Goal: Register for event/course

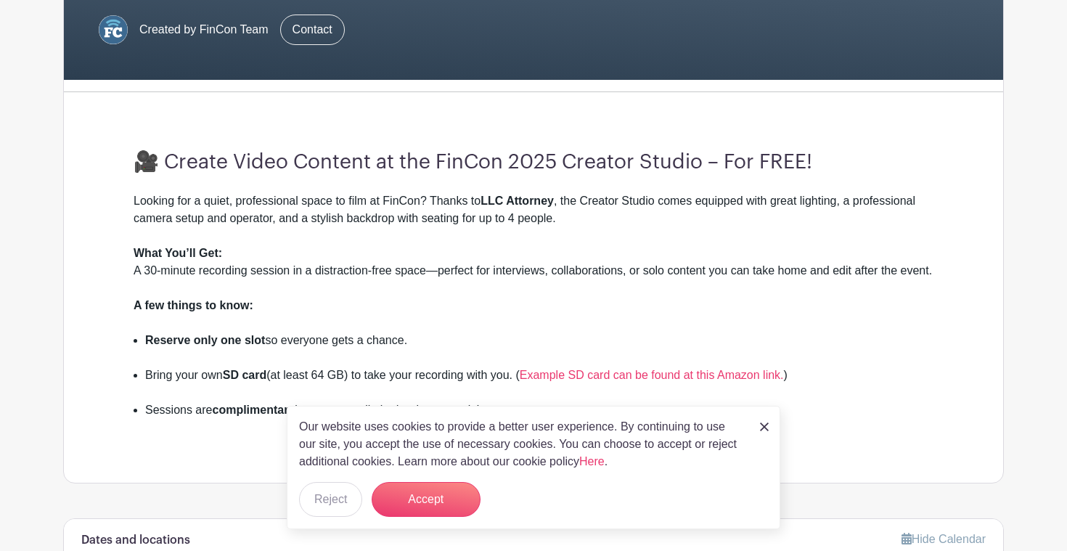
scroll to position [335, 0]
click at [761, 422] on link at bounding box center [764, 425] width 9 height 17
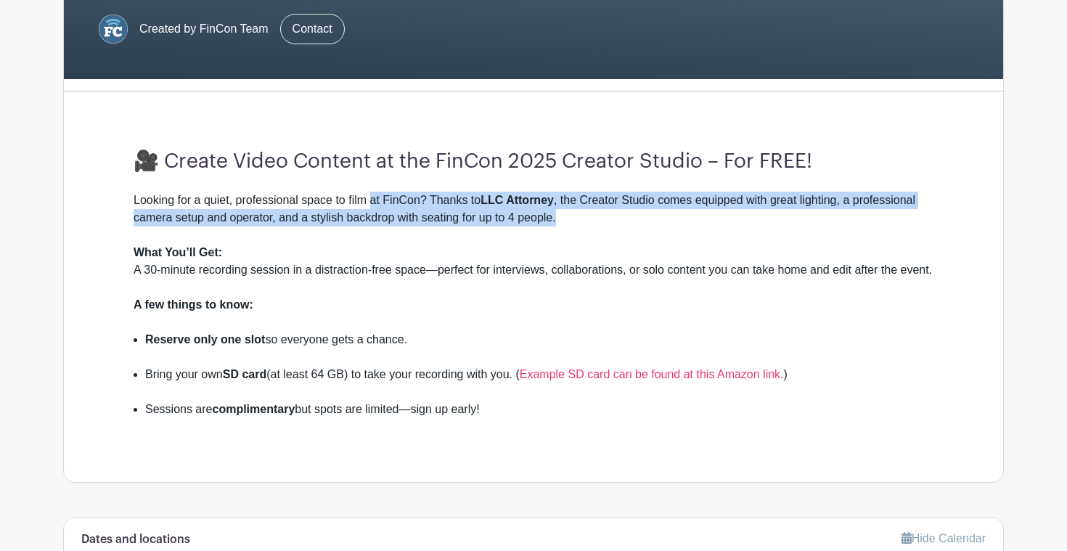
drag, startPoint x: 375, startPoint y: 203, endPoint x: 620, endPoint y: 212, distance: 244.8
click at [620, 212] on div "Looking for a quiet, professional space to film at FinCon? Thanks to LLC Attorn…" at bounding box center [534, 218] width 800 height 52
drag, startPoint x: 281, startPoint y: 274, endPoint x: 282, endPoint y: 284, distance: 10.2
click at [282, 284] on div "What You’ll Get: A 30-minute recording session in a distraction-free space—perf…" at bounding box center [534, 270] width 800 height 52
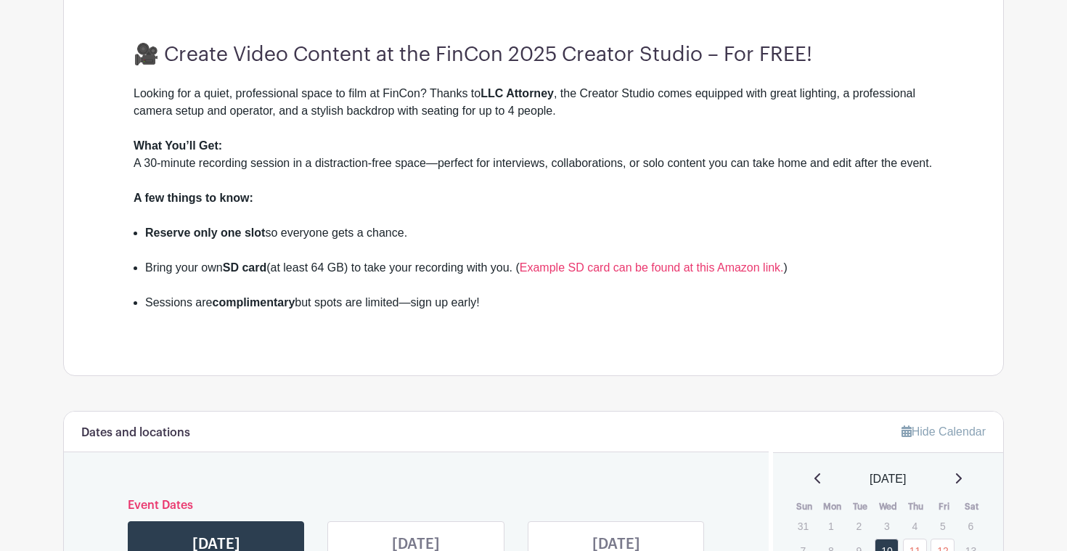
scroll to position [455, 0]
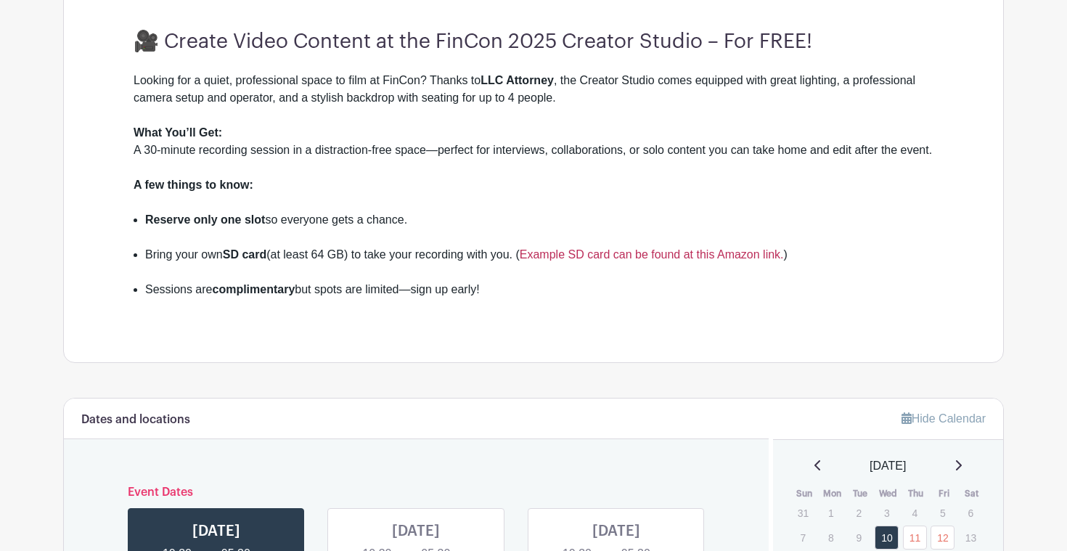
click at [700, 261] on link "Example SD card can be found at this Amazon link." at bounding box center [652, 254] width 264 height 12
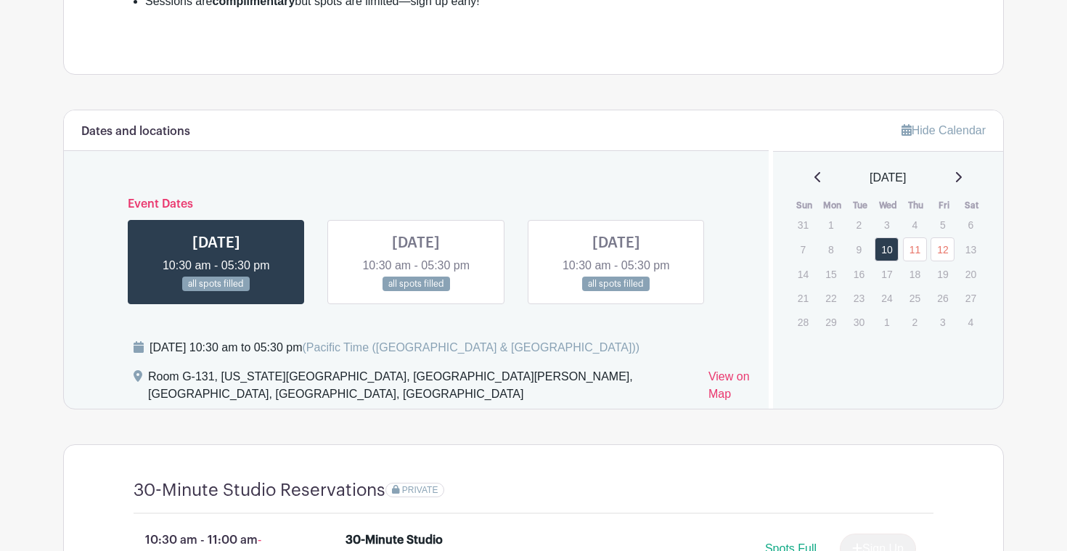
scroll to position [746, 0]
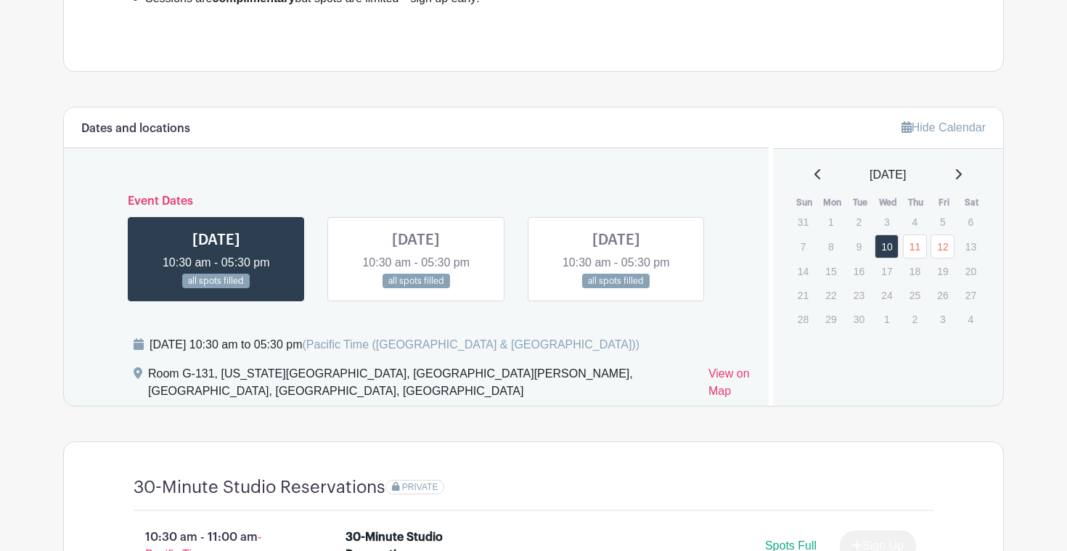
click at [416, 289] on link at bounding box center [416, 289] width 0 height 0
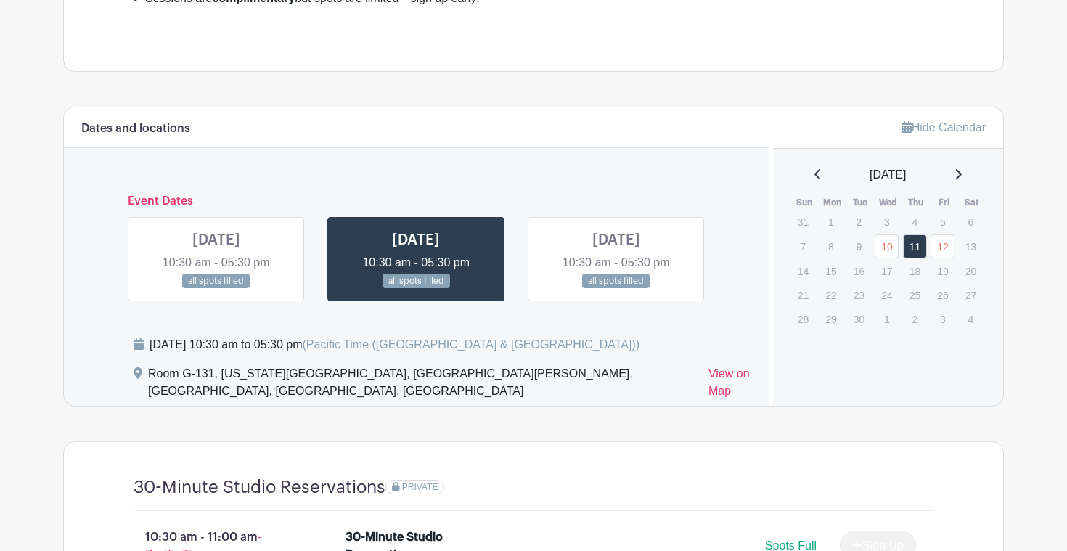
click at [416, 289] on link at bounding box center [416, 289] width 0 height 0
click at [616, 289] on link at bounding box center [616, 289] width 0 height 0
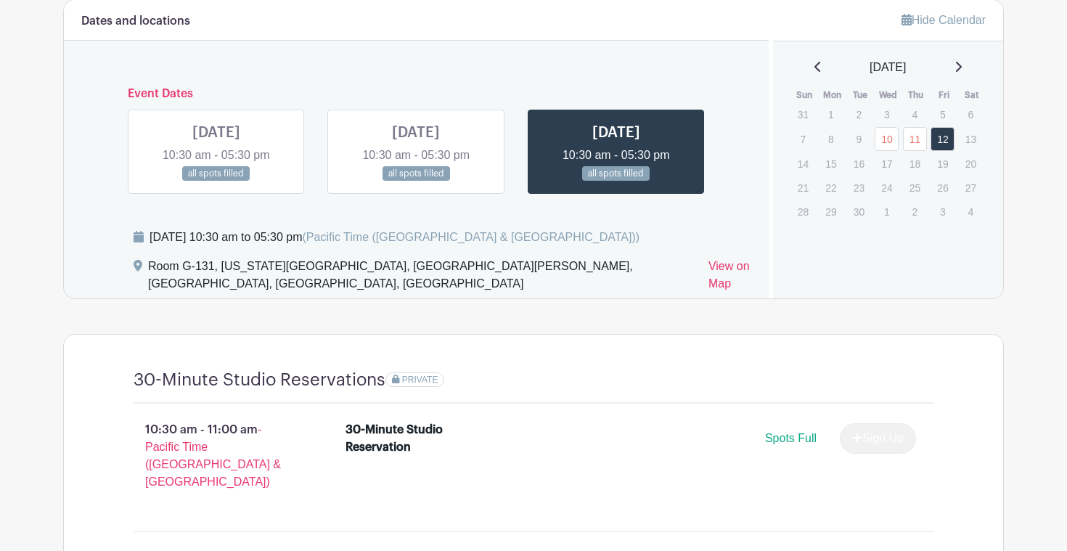
scroll to position [852, 0]
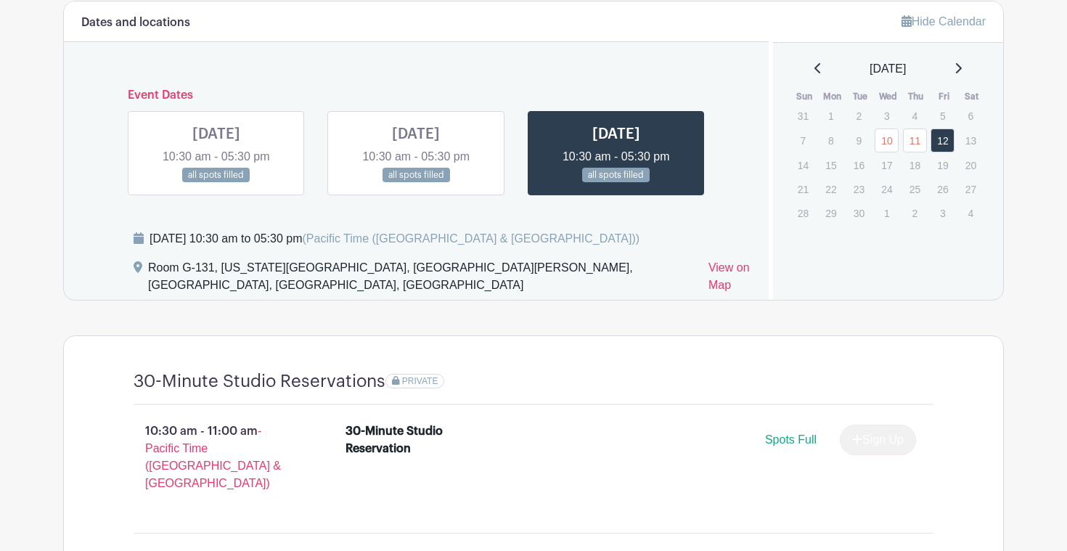
click at [416, 183] on link at bounding box center [416, 183] width 0 height 0
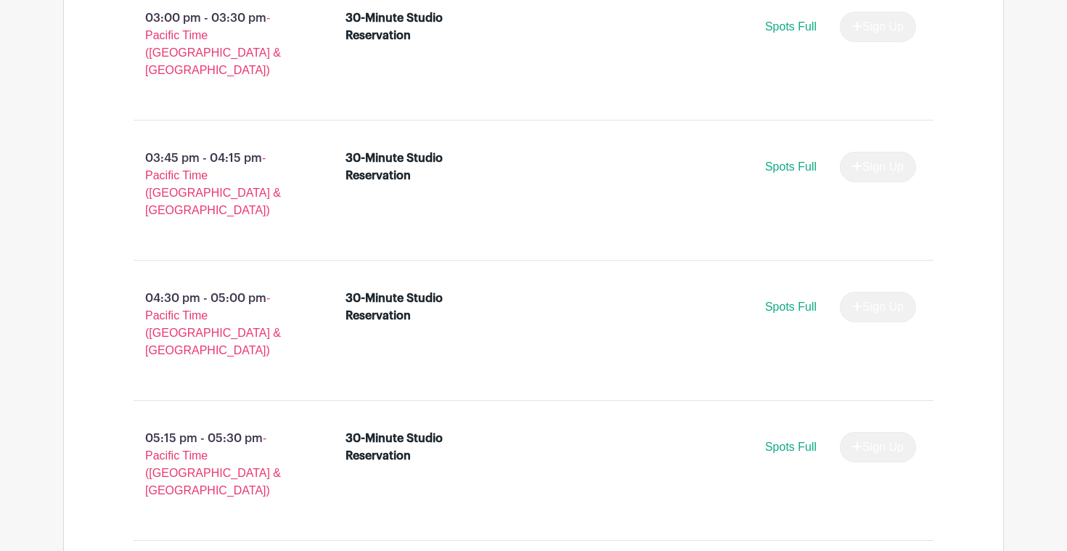
scroll to position [1829, 0]
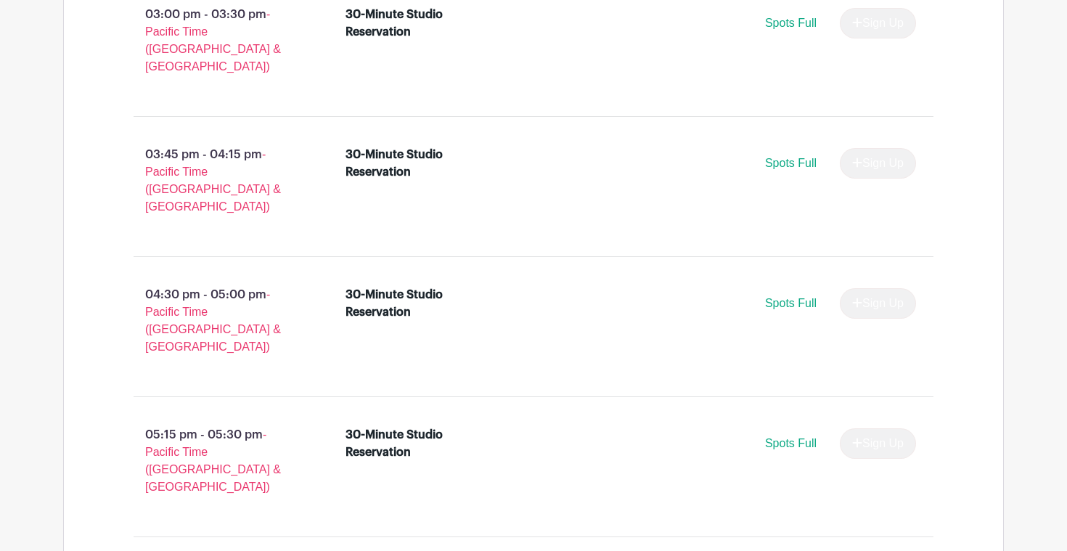
click at [800, 437] on span "Spots Full" at bounding box center [791, 443] width 52 height 12
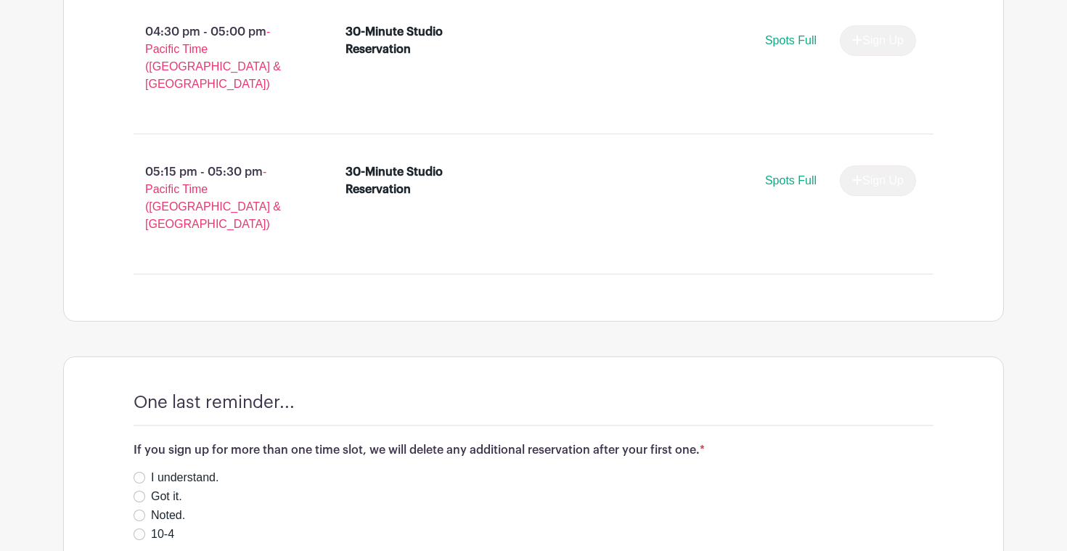
scroll to position [2117, 0]
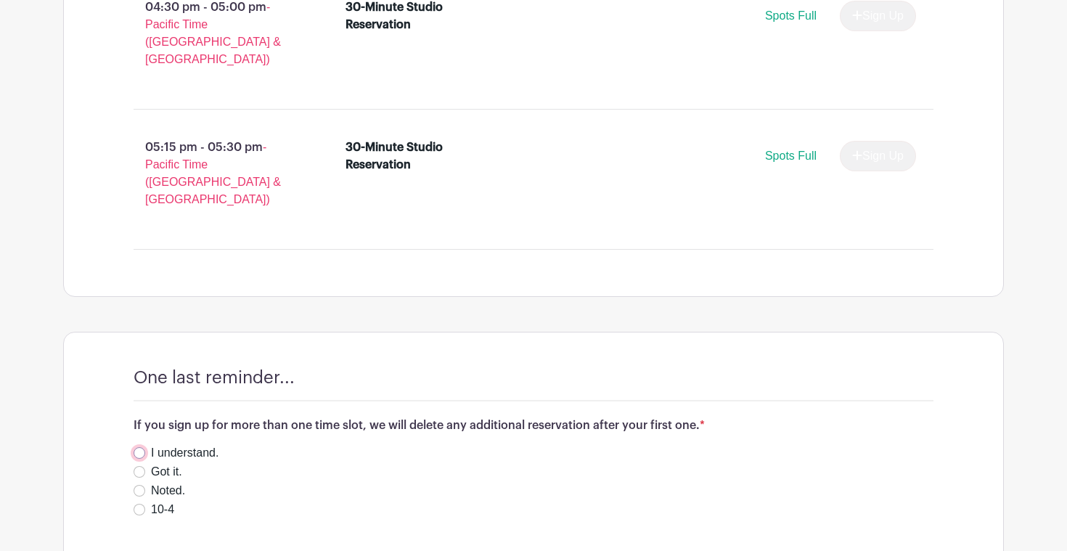
click at [136, 447] on input "I understand." at bounding box center [140, 453] width 12 height 12
radio input "true"
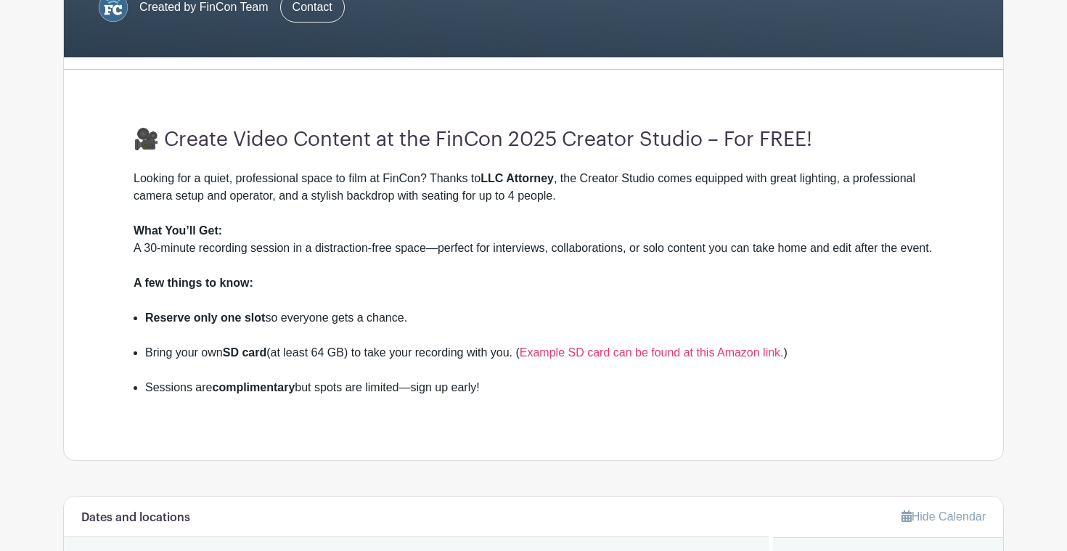
scroll to position [358, 0]
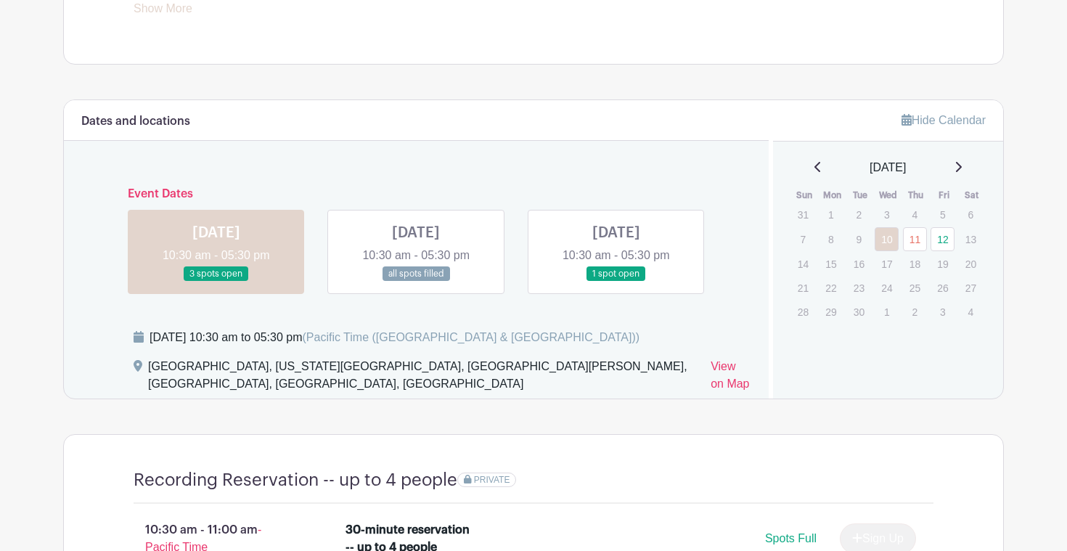
scroll to position [757, 0]
click at [616, 281] on link at bounding box center [616, 281] width 0 height 0
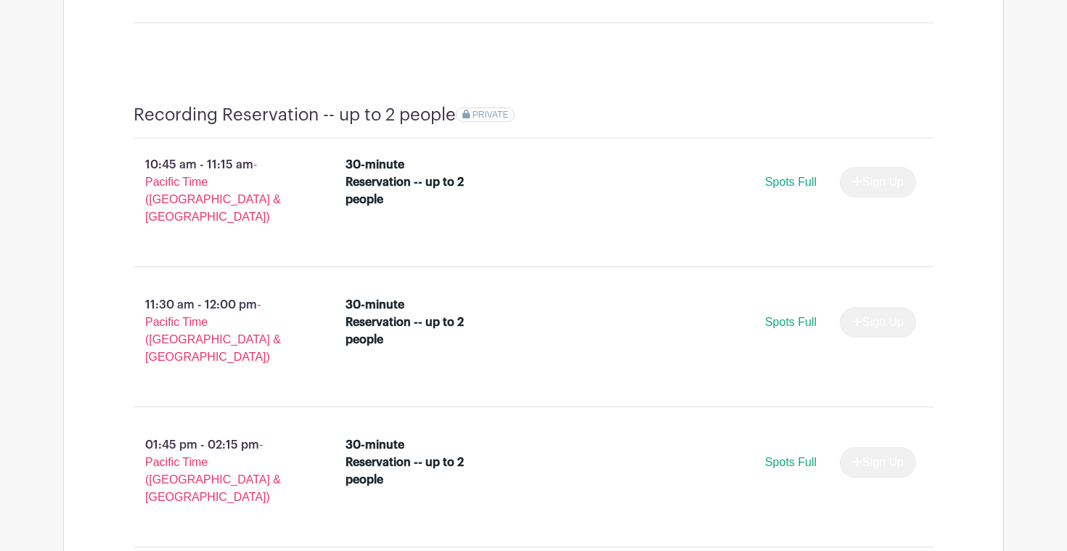
scroll to position [2338, 0]
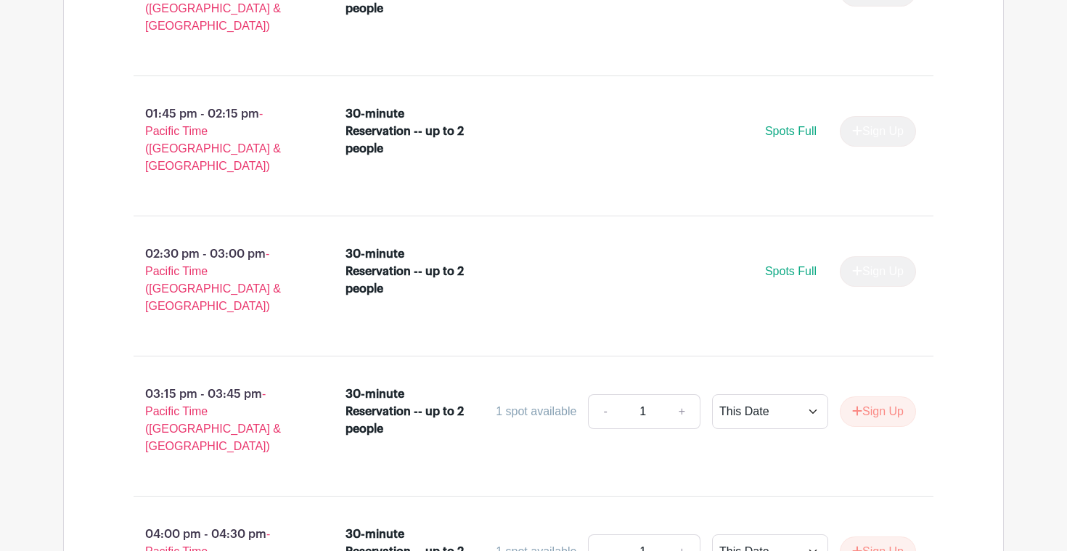
scroll to position [2680, 0]
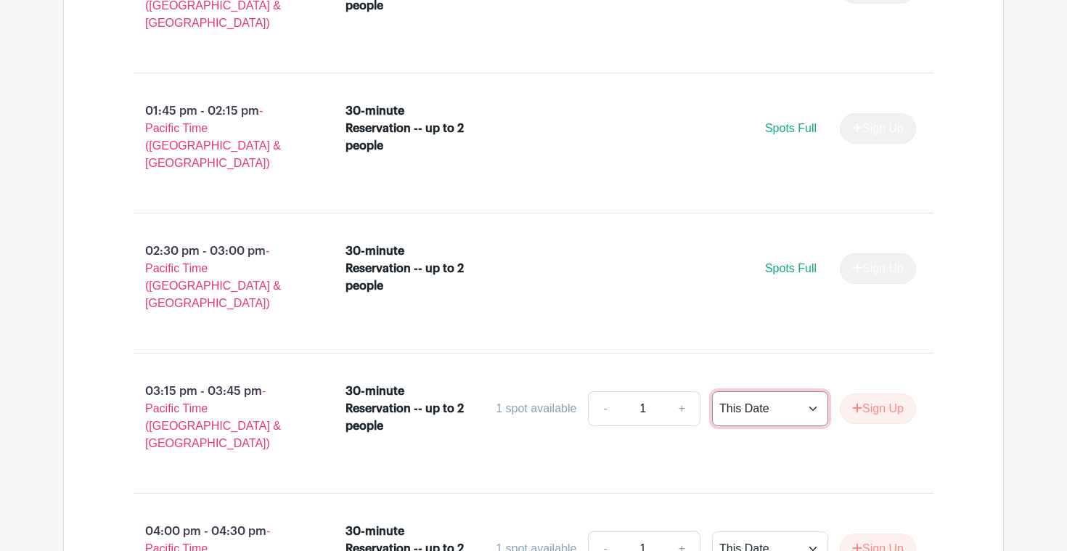
click at [778, 391] on select "This Date Select Dates" at bounding box center [770, 408] width 116 height 35
click at [712, 391] on select "This Date Select Dates" at bounding box center [770, 408] width 116 height 35
click at [680, 391] on link "+" at bounding box center [682, 408] width 36 height 35
click at [742, 377] on div "30-minute Reservation -- up to 2 people 1 spot available - 1 + This Date Select…" at bounding box center [639, 423] width 635 height 93
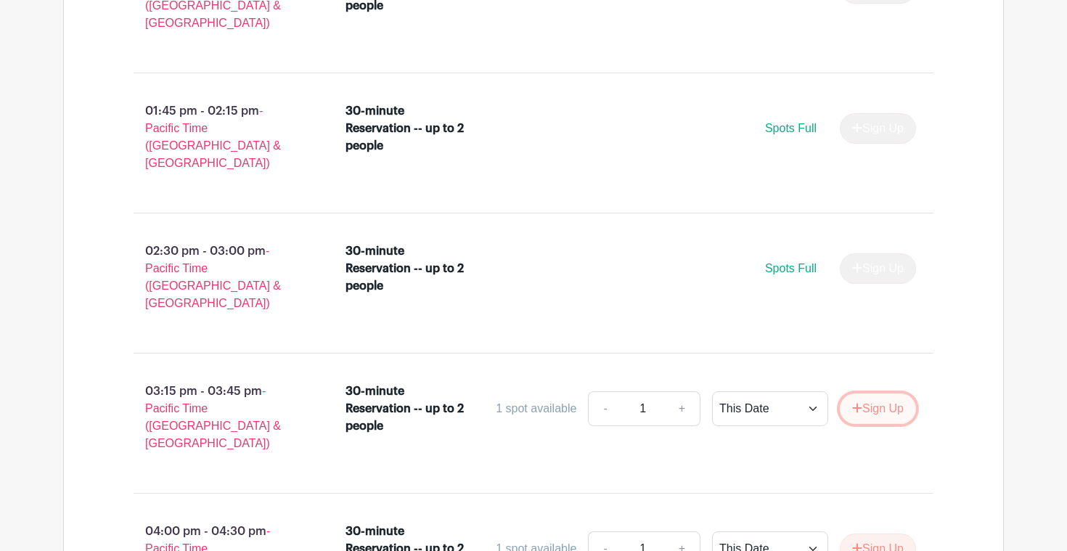
click at [881, 393] on button "Sign Up" at bounding box center [878, 408] width 76 height 30
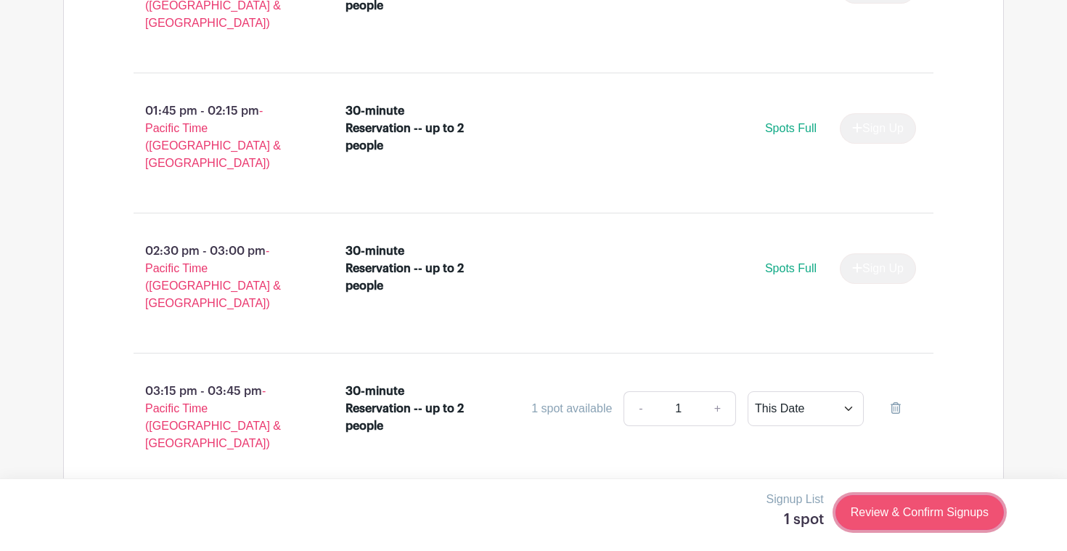
click at [920, 518] on link "Review & Confirm Signups" at bounding box center [919, 512] width 168 height 35
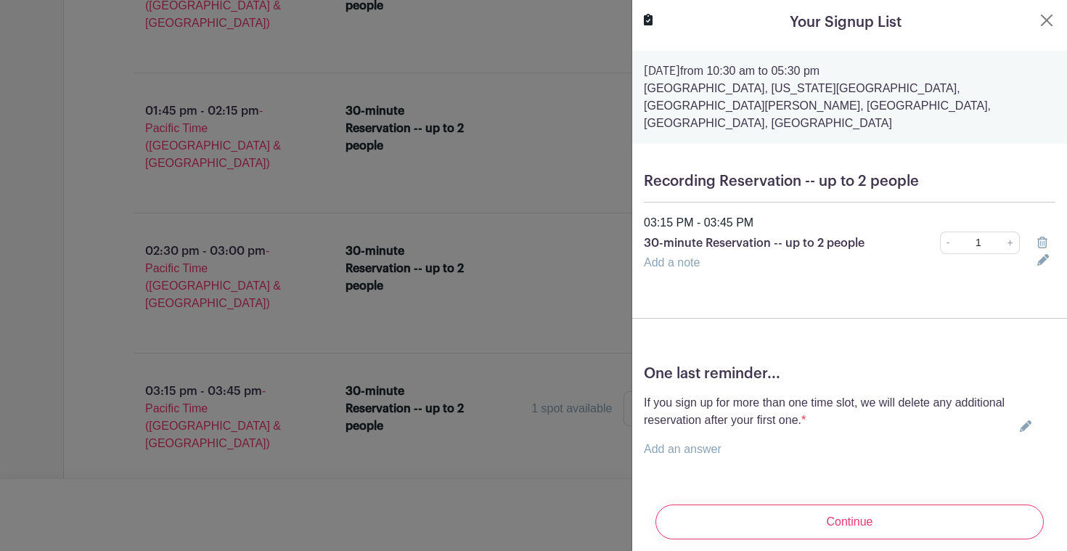
click at [708, 443] on link "Add an answer" at bounding box center [683, 449] width 78 height 12
click at [706, 441] on label "I understand." at bounding box center [695, 449] width 68 height 17
radio input "true"
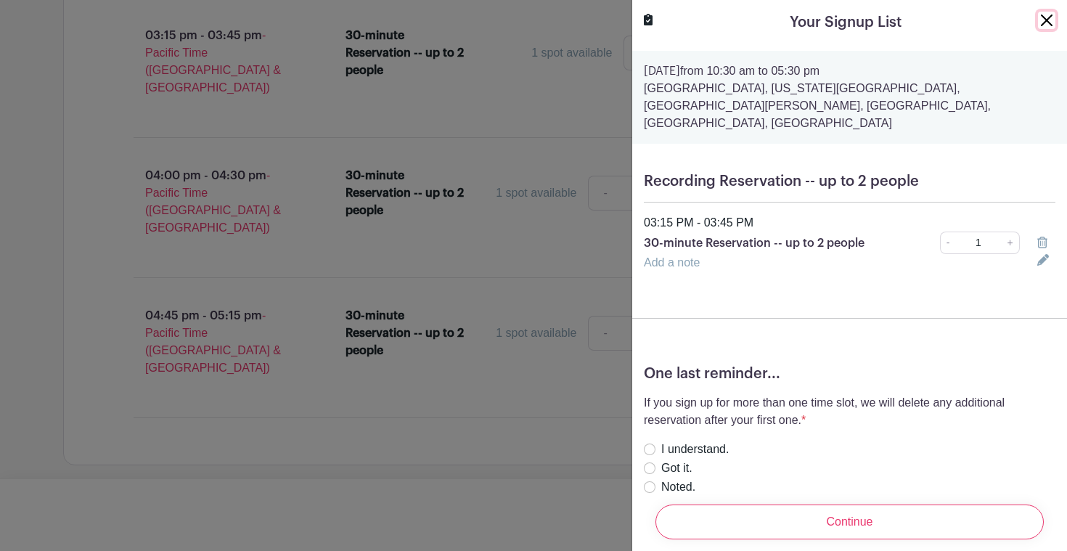
scroll to position [3070, 0]
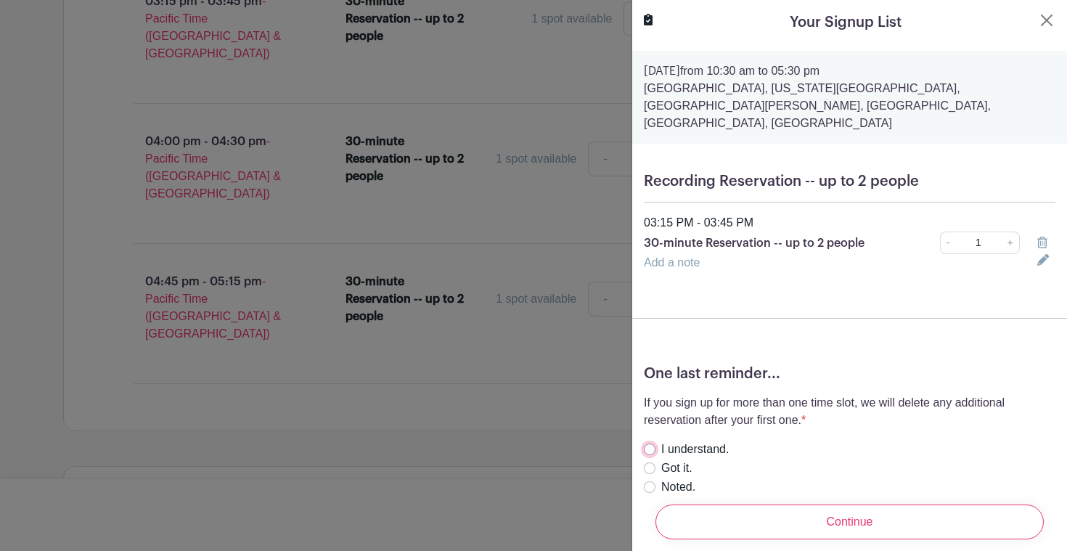
click at [649, 444] on input "I understand." at bounding box center [650, 450] width 12 height 12
radio input "true"
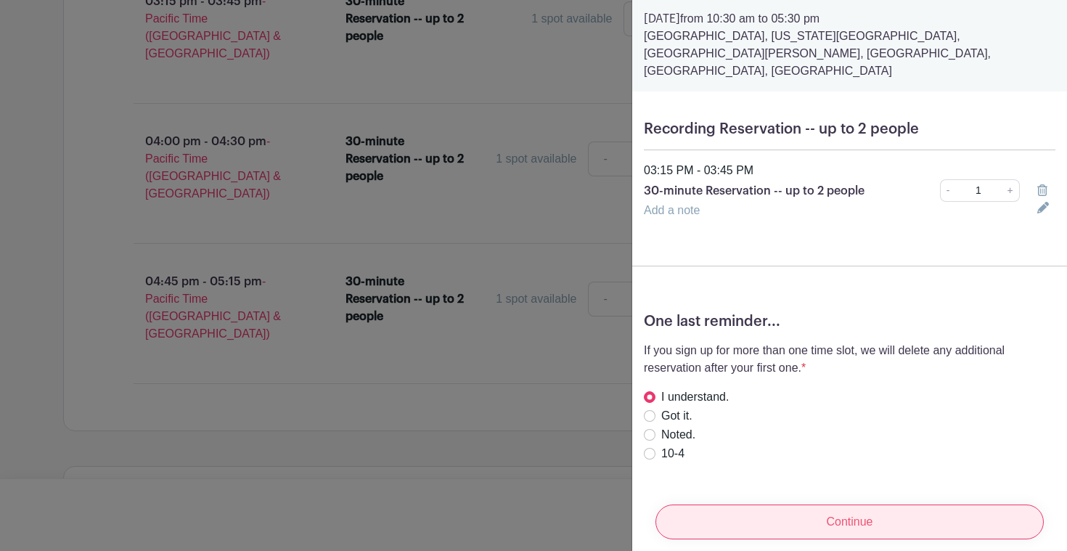
click at [853, 511] on input "Continue" at bounding box center [849, 521] width 388 height 35
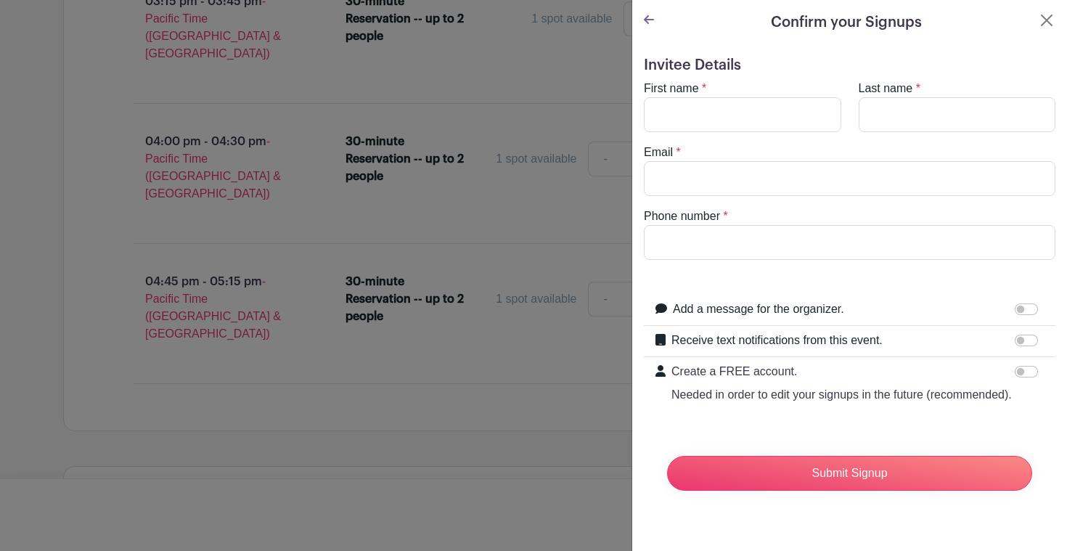
scroll to position [0, 0]
click at [724, 126] on input "First name" at bounding box center [742, 114] width 197 height 35
type input "Sathish"
type input "Gajula"
type input "a"
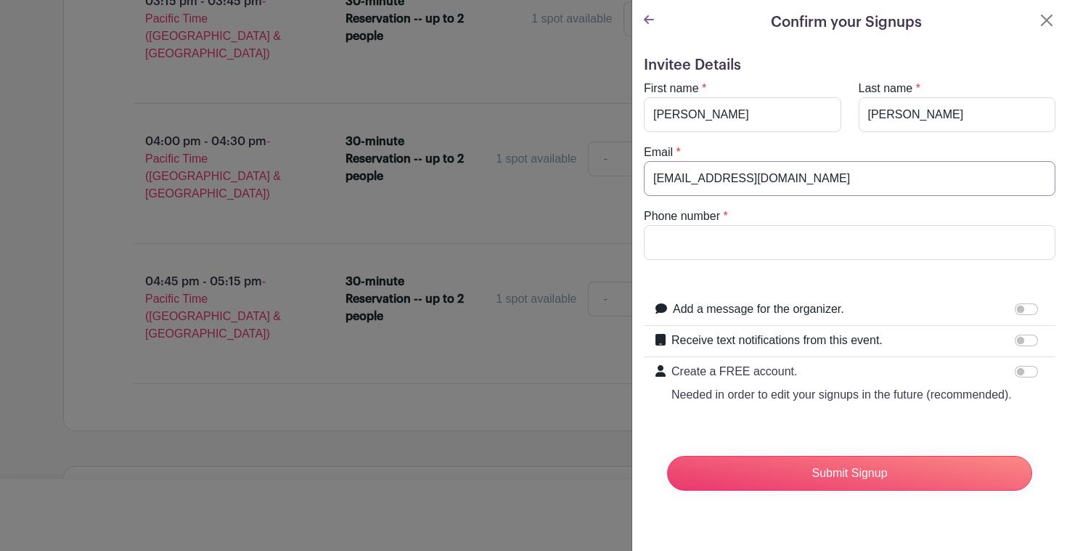
type input "sathishgajula43@gmail.com"
type input "7323435754"
click at [1029, 343] on input "Receive text notifications from this event." at bounding box center [1026, 341] width 23 height 12
checkbox input "true"
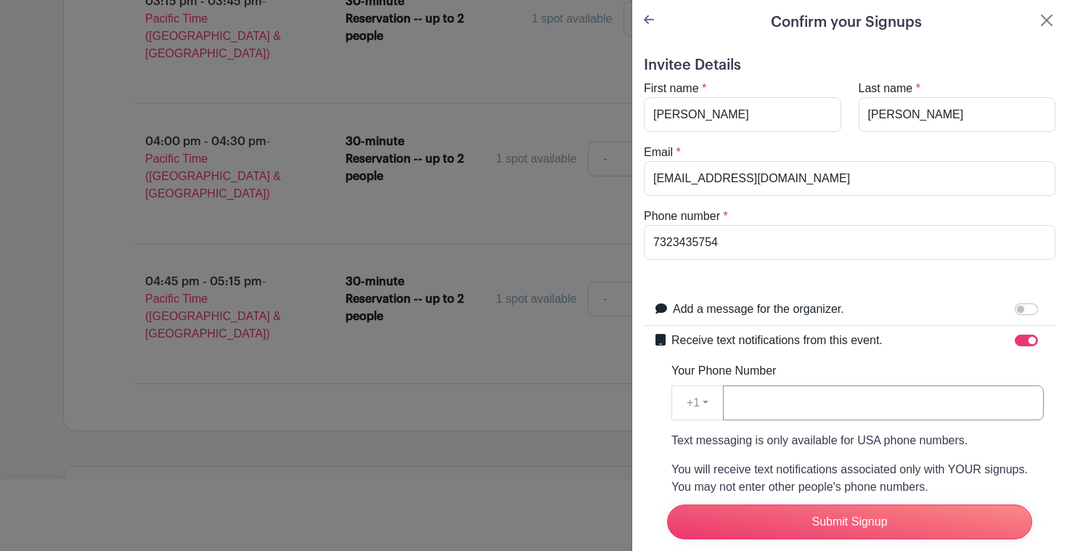
click at [860, 404] on input "Your Phone Number" at bounding box center [883, 402] width 321 height 35
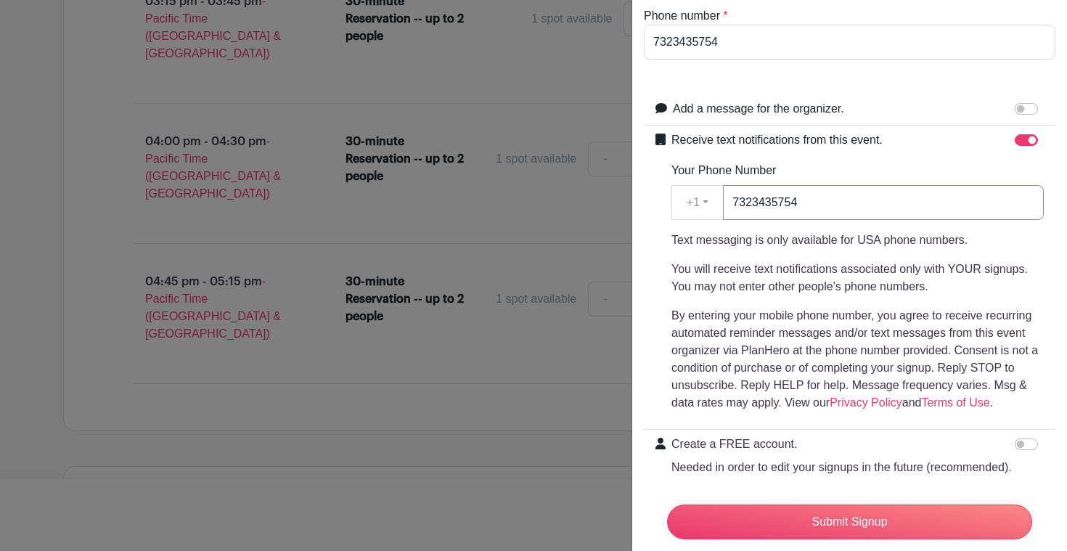
scroll to position [248, 0]
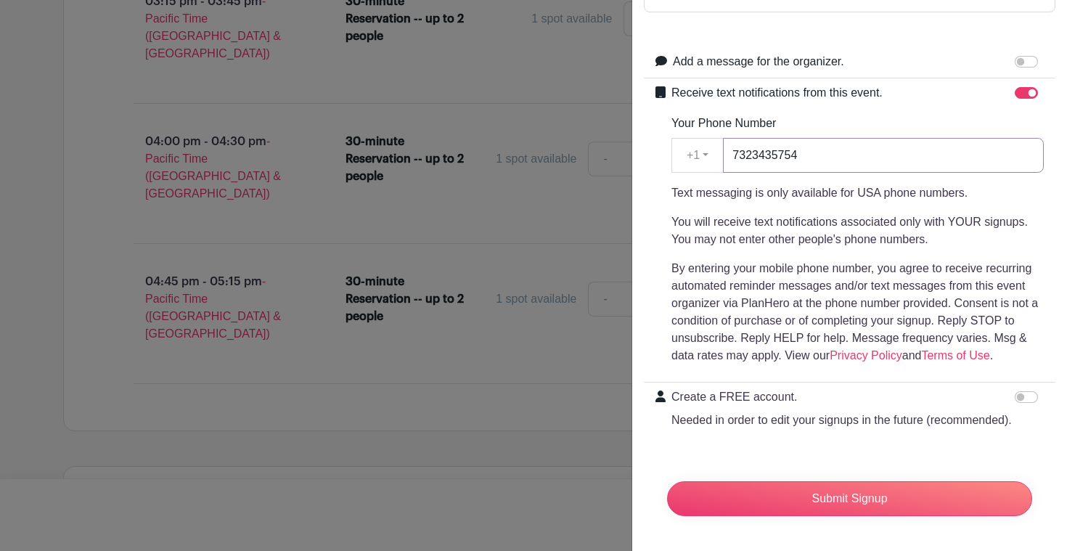
type input "7323435754"
click at [1026, 397] on input "Create a FREE account. Needed in order to edit your signups in the future (reco…" at bounding box center [1026, 397] width 23 height 12
checkbox input "true"
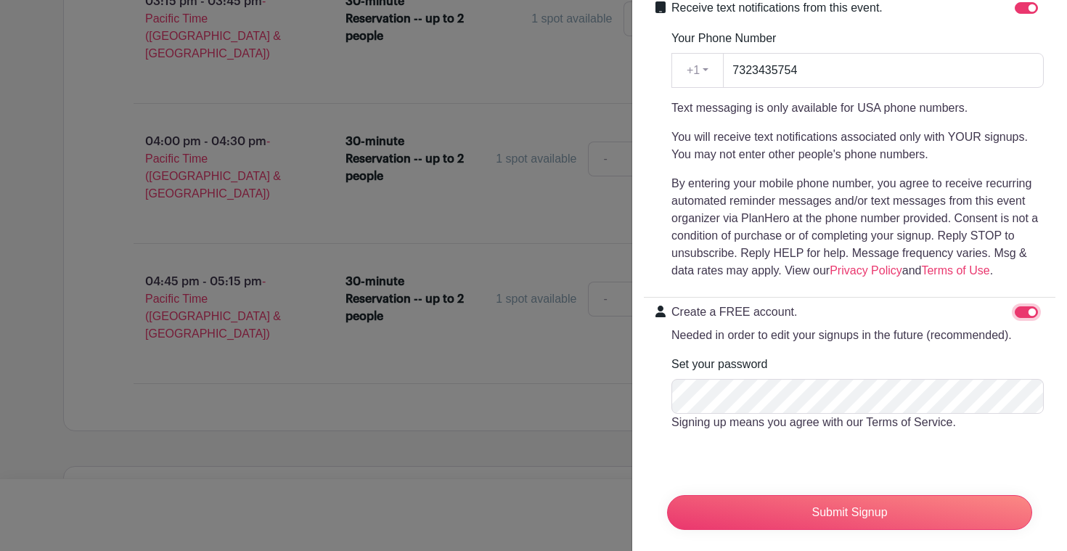
scroll to position [346, 0]
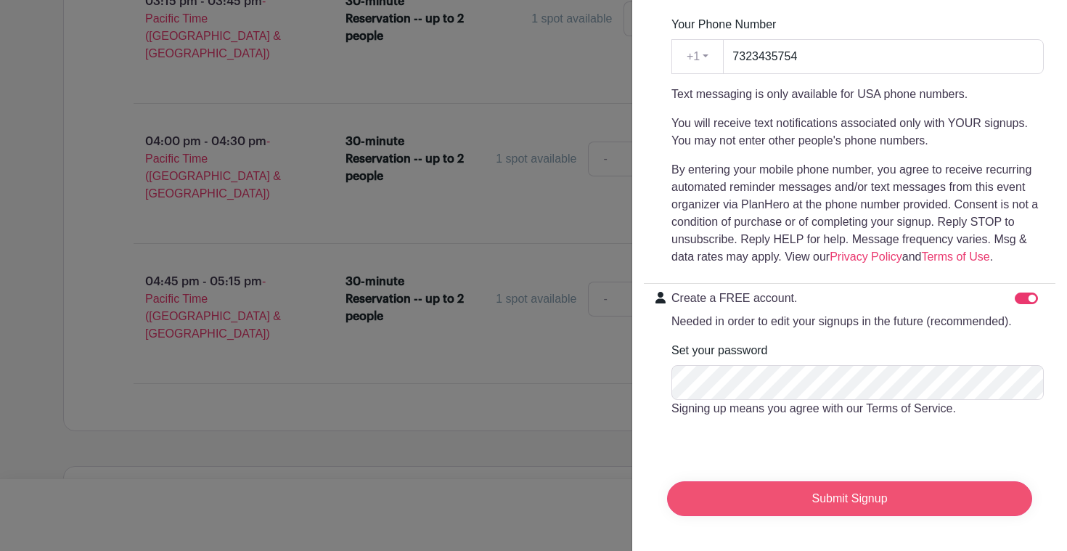
click at [851, 497] on input "Submit Signup" at bounding box center [849, 498] width 365 height 35
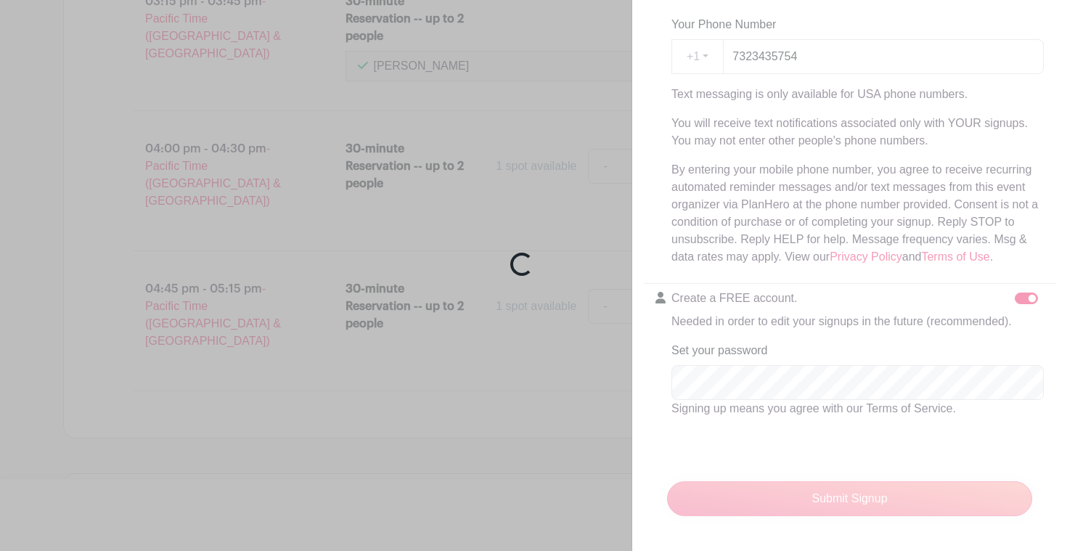
scroll to position [3093, 0]
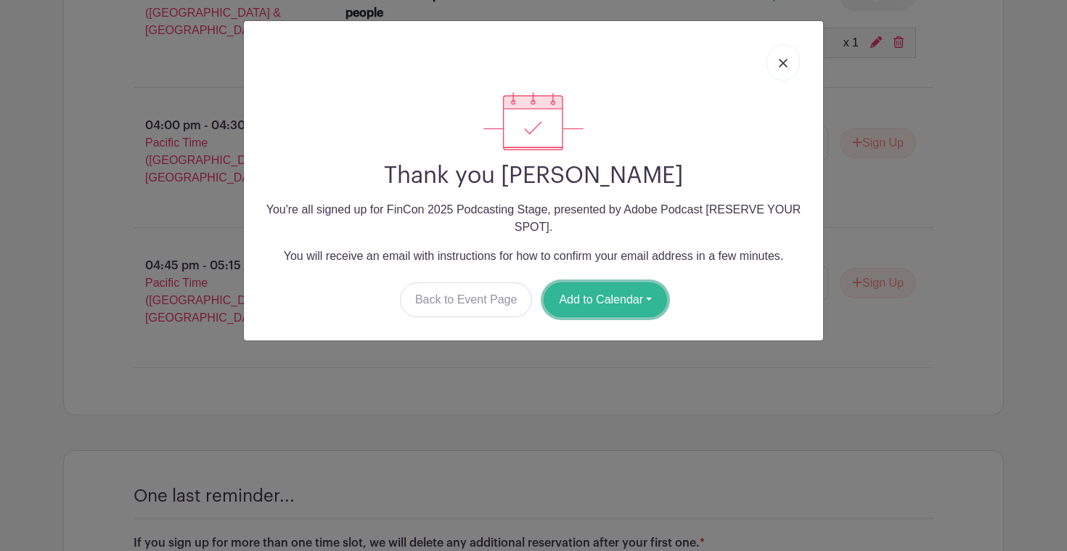
click at [584, 298] on button "Add to Calendar" at bounding box center [605, 299] width 123 height 35
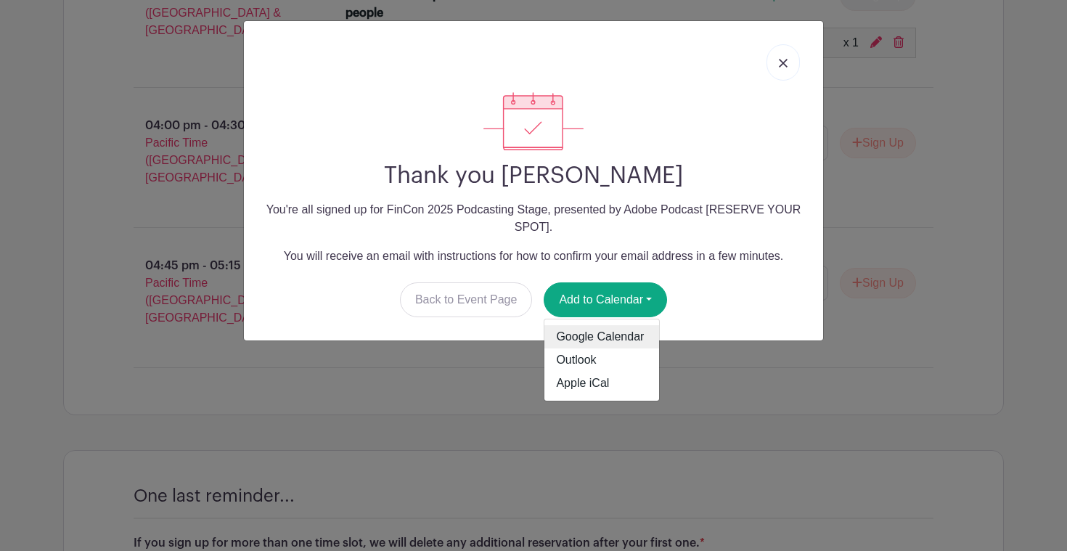
click at [584, 334] on link "Google Calendar" at bounding box center [601, 336] width 115 height 23
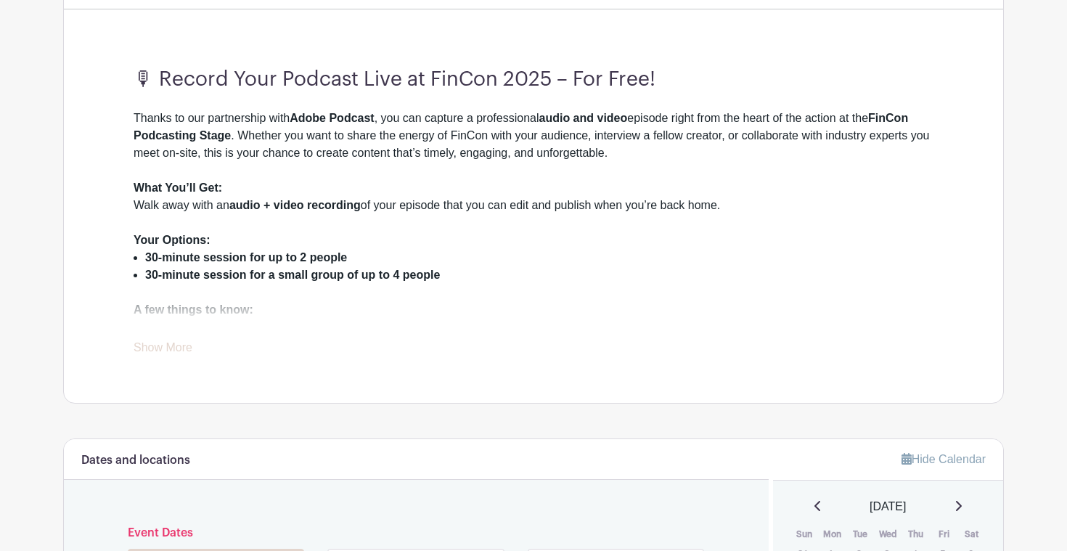
scroll to position [440, 0]
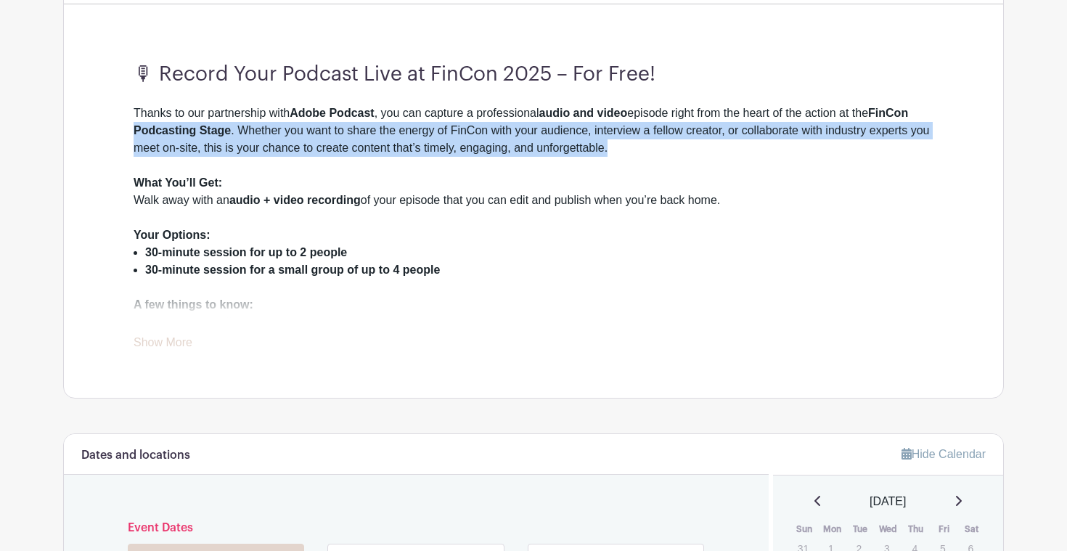
drag, startPoint x: 134, startPoint y: 131, endPoint x: 652, endPoint y: 146, distance: 517.8
click at [652, 146] on div "Thanks to our partnership with Adobe Podcast , you can capture a professional a…" at bounding box center [534, 140] width 800 height 70
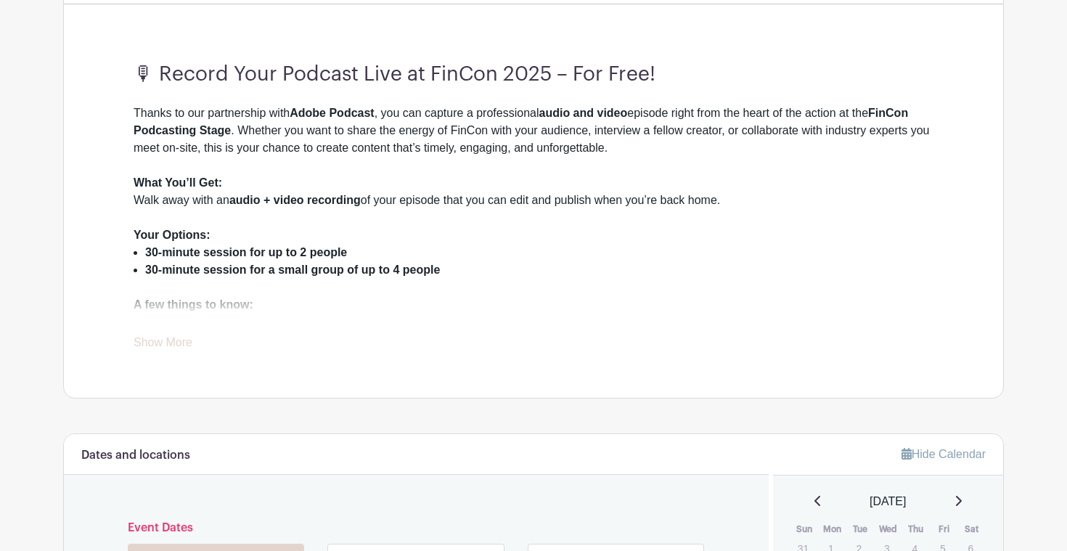
click at [499, 173] on div "Thanks to our partnership with Adobe Podcast , you can capture a professional a…" at bounding box center [534, 140] width 800 height 70
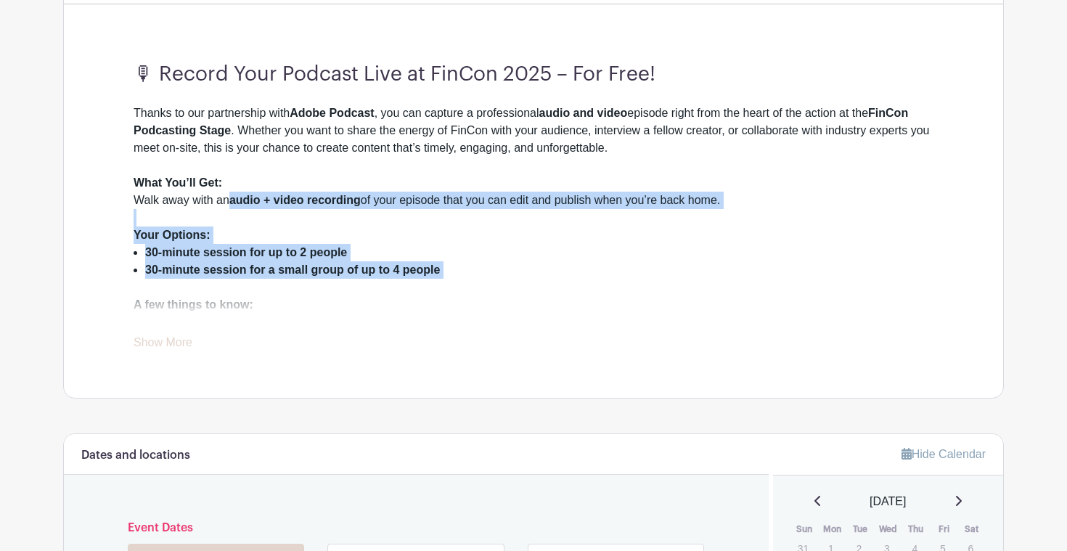
drag, startPoint x: 232, startPoint y: 200, endPoint x: 459, endPoint y: 292, distance: 244.2
click at [459, 292] on div "Thanks to our partnership with Adobe Podcast , you can capture a professional a…" at bounding box center [534, 253] width 800 height 296
click at [459, 292] on li "30-minute session for a small group of up to 4 people" at bounding box center [539, 278] width 788 height 35
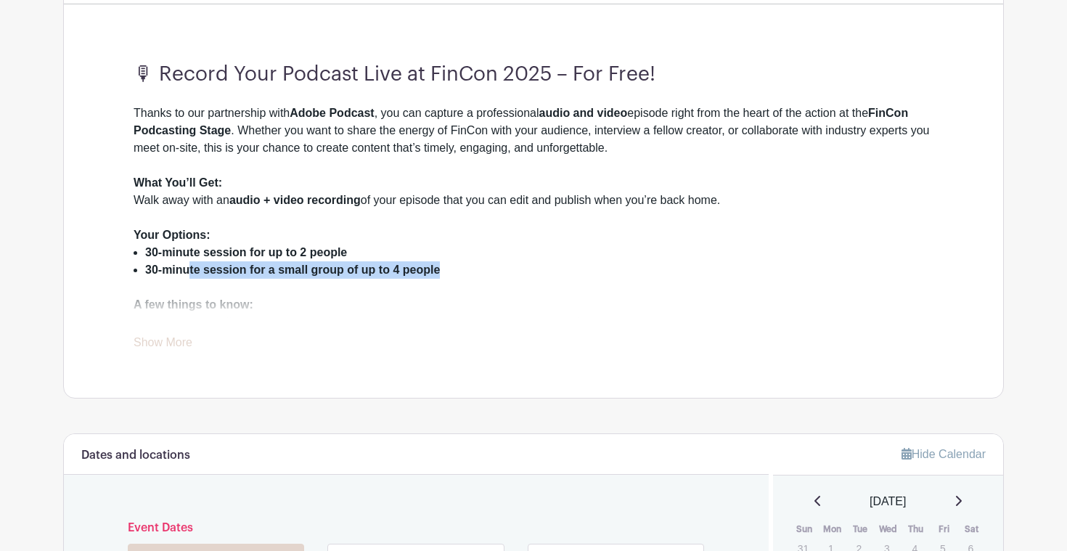
drag, startPoint x: 192, startPoint y: 274, endPoint x: 451, endPoint y: 277, distance: 259.9
click at [451, 277] on li "30-minute session for a small group of up to 4 people" at bounding box center [539, 278] width 788 height 35
click at [457, 302] on div "A few things to know:" at bounding box center [534, 304] width 800 height 17
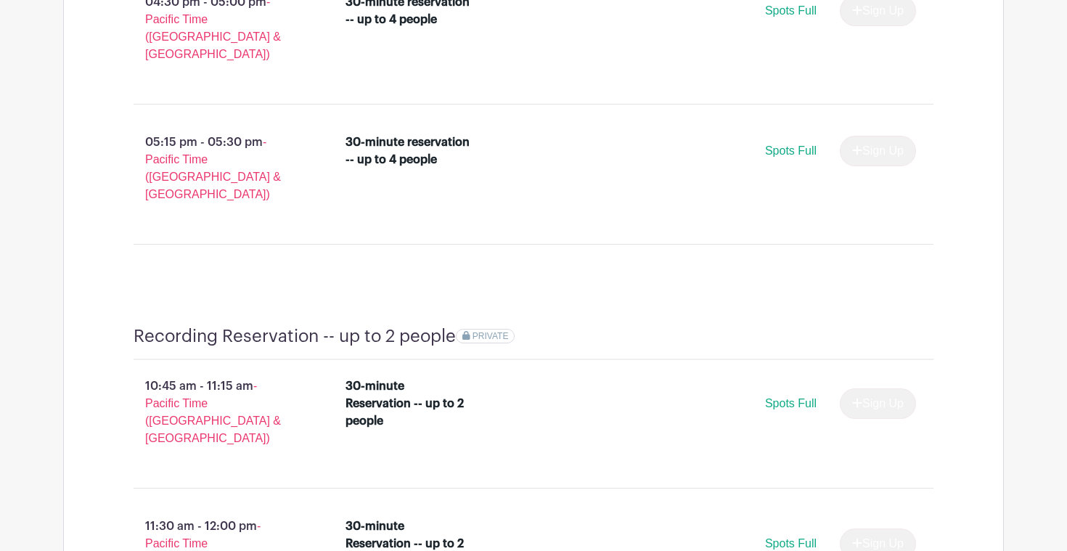
scroll to position [2147, 0]
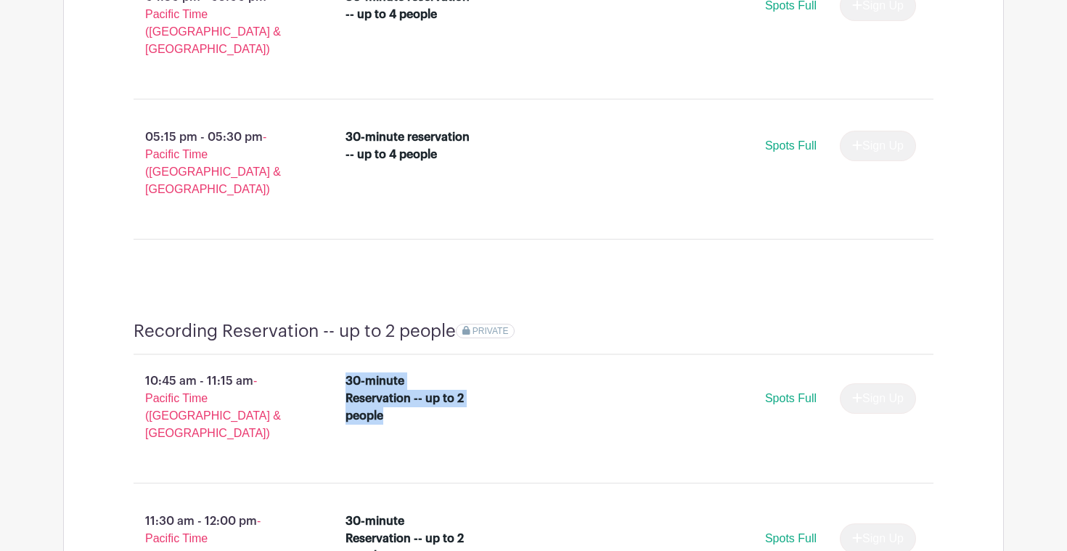
drag, startPoint x: 346, startPoint y: 251, endPoint x: 383, endPoint y: 285, distance: 50.3
click at [384, 372] on div "30-minute Reservation -- up to 2 people" at bounding box center [409, 398] width 126 height 52
click at [390, 367] on li "30-minute Reservation -- up to 2 people Spots Full Sign Up" at bounding box center [631, 402] width 583 height 70
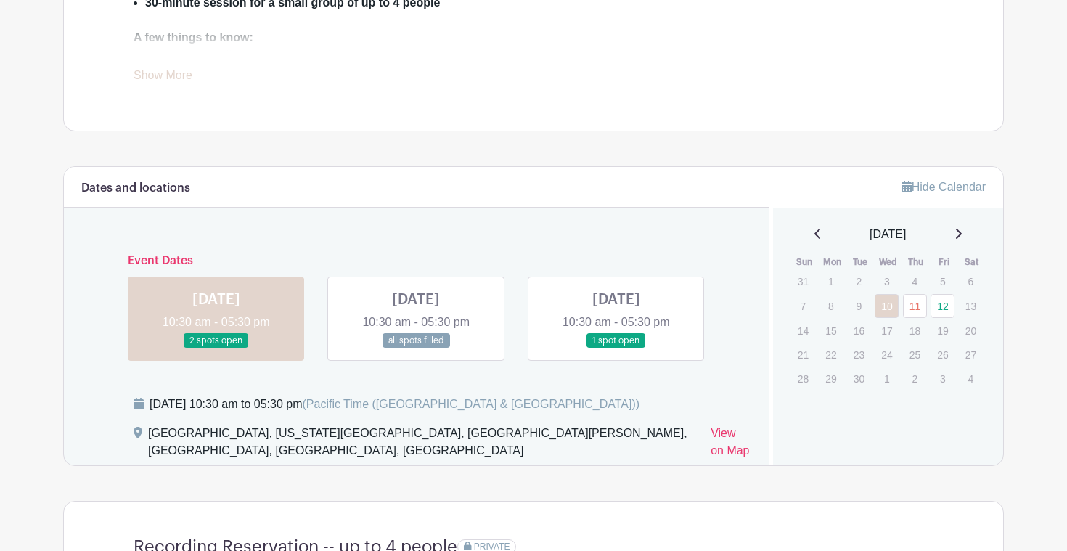
scroll to position [706, 0]
click at [416, 349] on link at bounding box center [416, 349] width 0 height 0
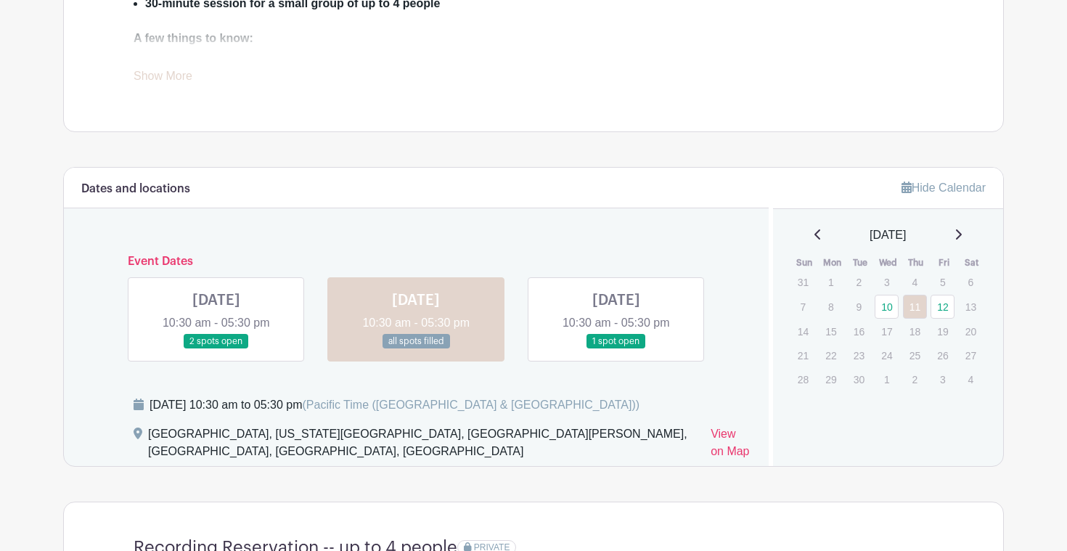
click at [616, 349] on link at bounding box center [616, 349] width 0 height 0
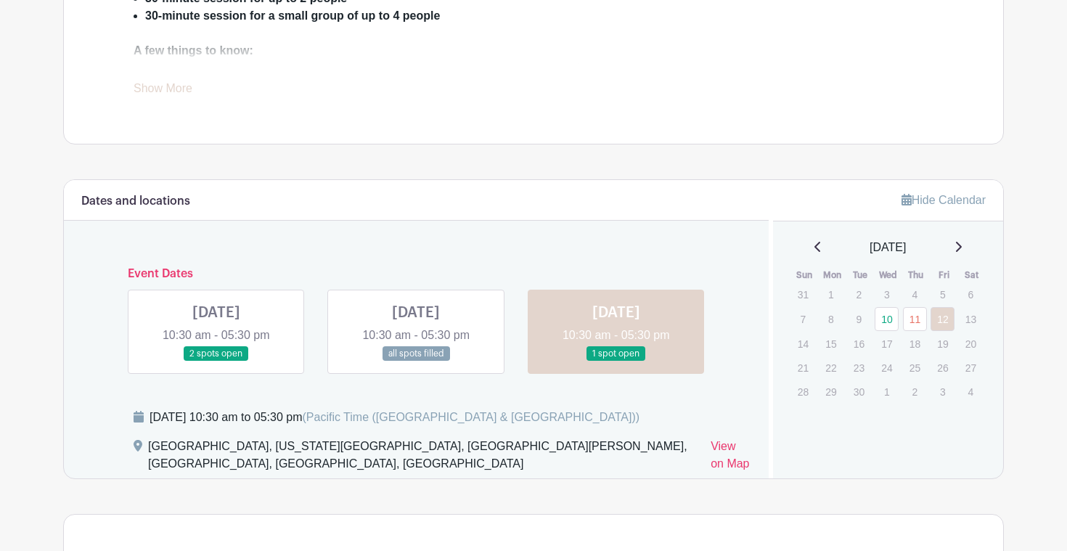
scroll to position [613, 0]
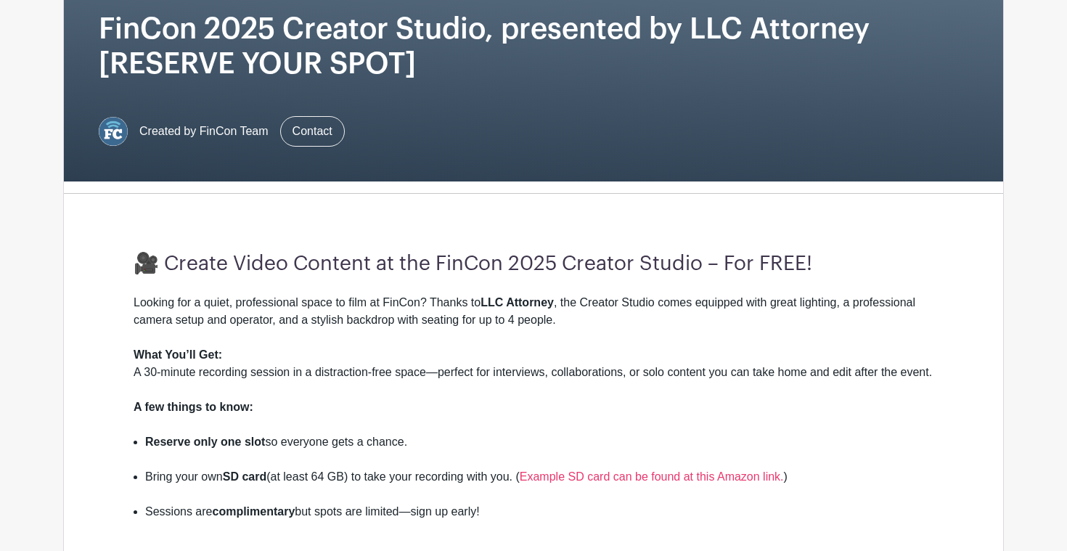
scroll to position [221, 0]
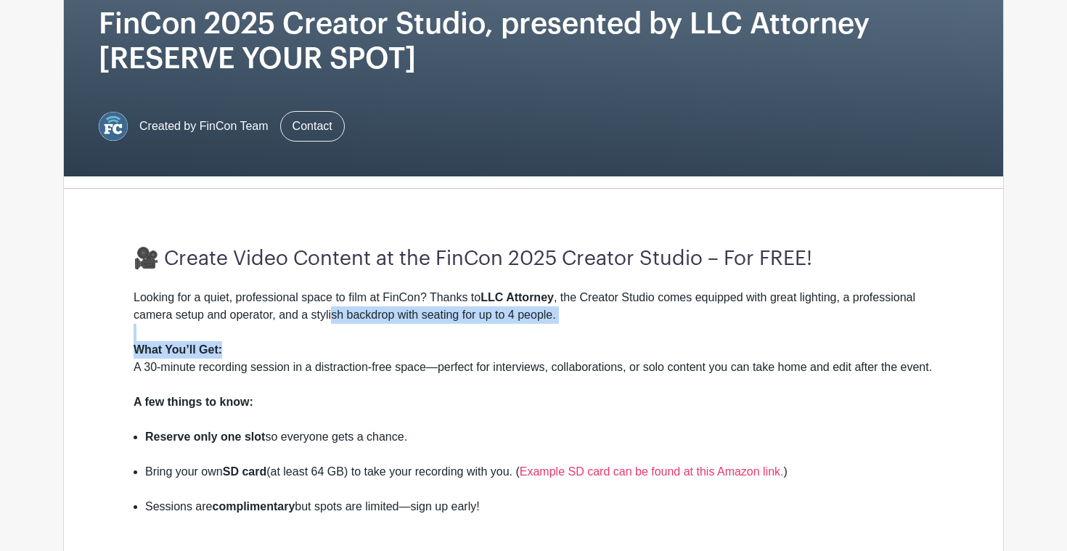
drag, startPoint x: 332, startPoint y: 314, endPoint x: 329, endPoint y: 343, distance: 29.3
click at [329, 343] on div "Looking for a quiet, professional space to film at FinCon? Thanks to LLC Attorn…" at bounding box center [534, 411] width 800 height 244
drag, startPoint x: 308, startPoint y: 370, endPoint x: 302, endPoint y: 387, distance: 17.7
click at [302, 387] on div "What You’ll Get: A 30-minute recording session in a distraction-free space—perf…" at bounding box center [534, 367] width 800 height 52
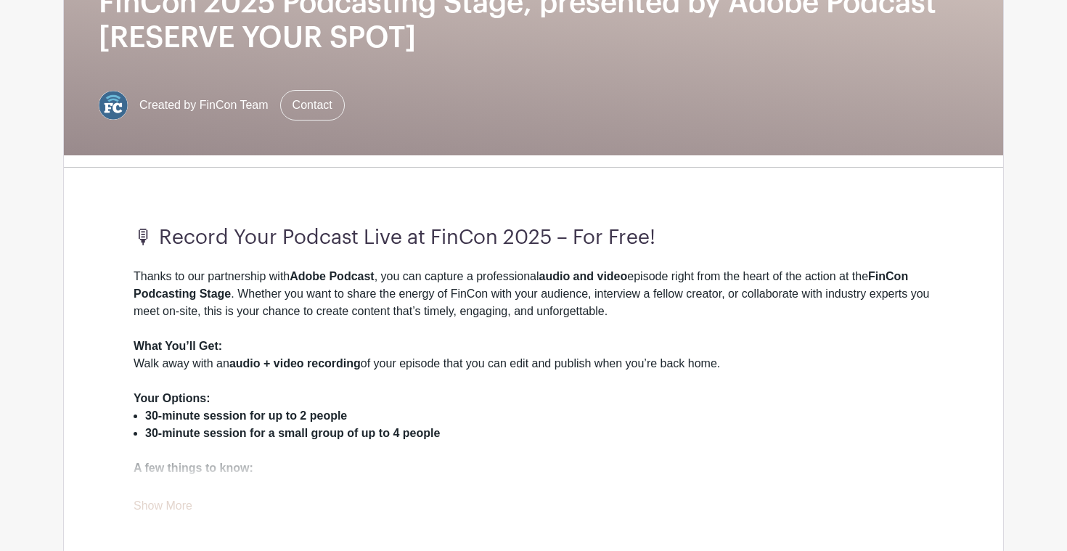
scroll to position [244, 0]
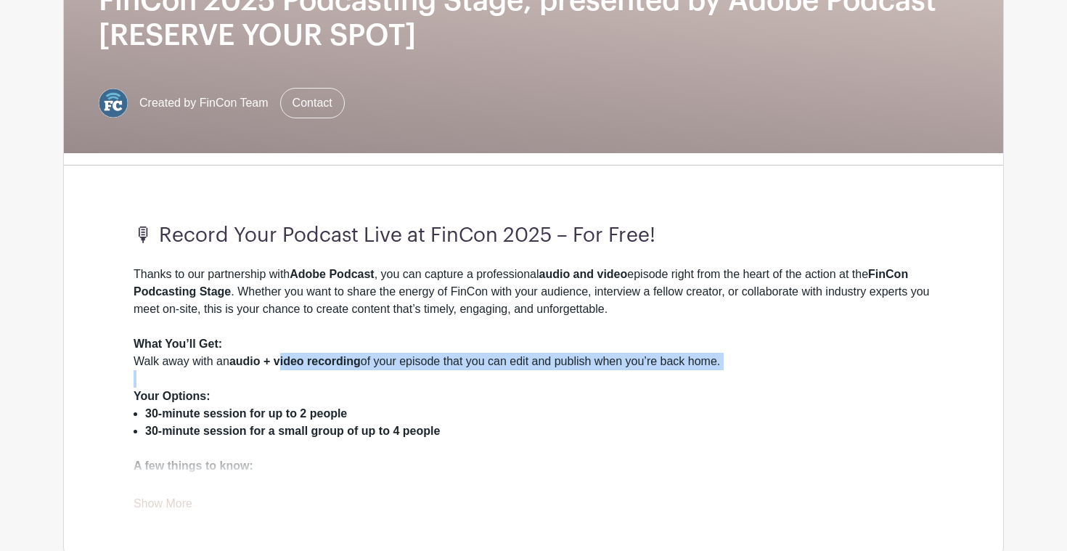
drag, startPoint x: 282, startPoint y: 366, endPoint x: 723, endPoint y: 389, distance: 441.2
click at [723, 389] on div "Thanks to our partnership with Adobe Podcast , you can capture a professional a…" at bounding box center [534, 414] width 800 height 296
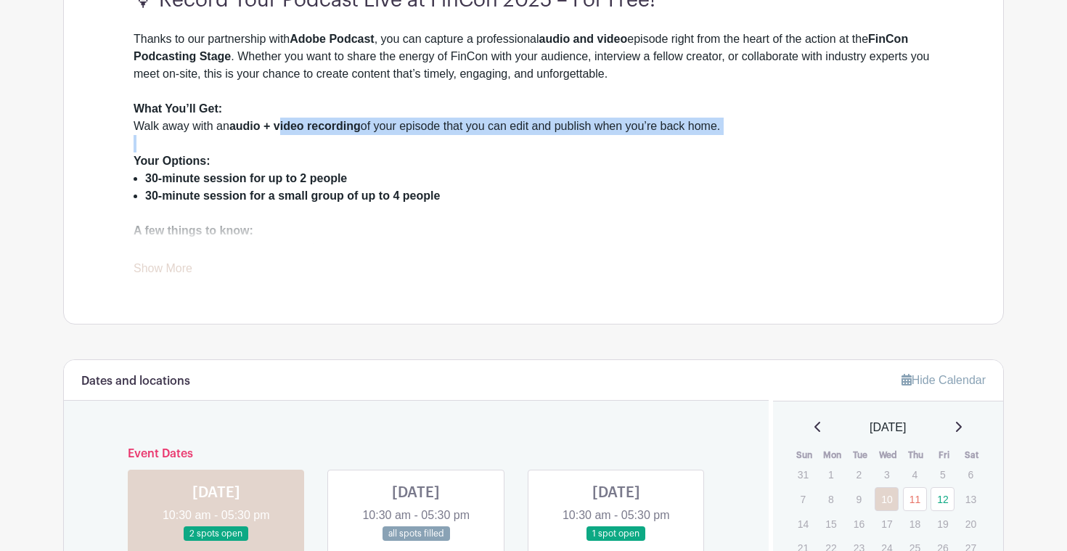
scroll to position [481, 0]
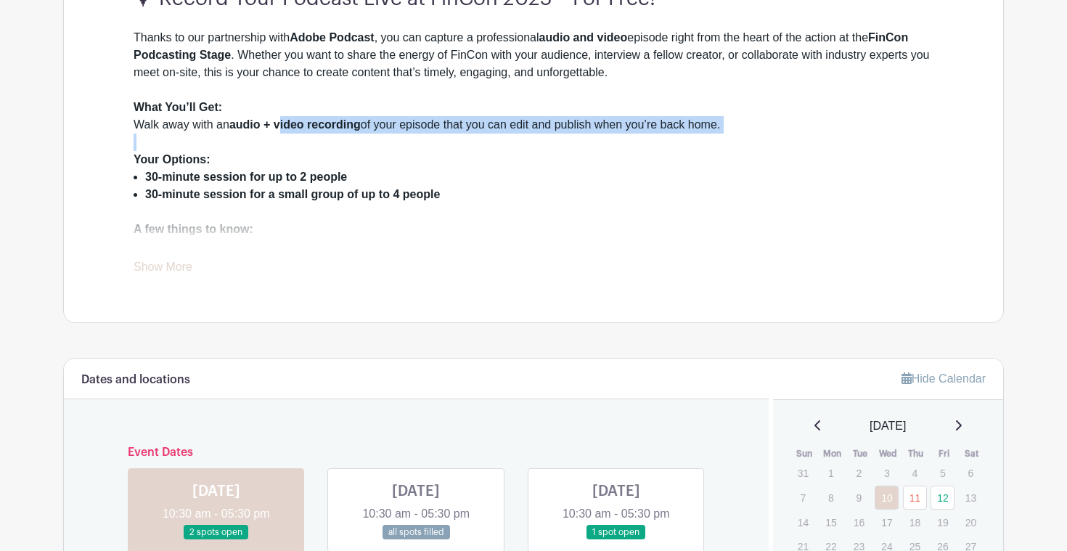
click at [161, 272] on link "Show More" at bounding box center [163, 270] width 59 height 18
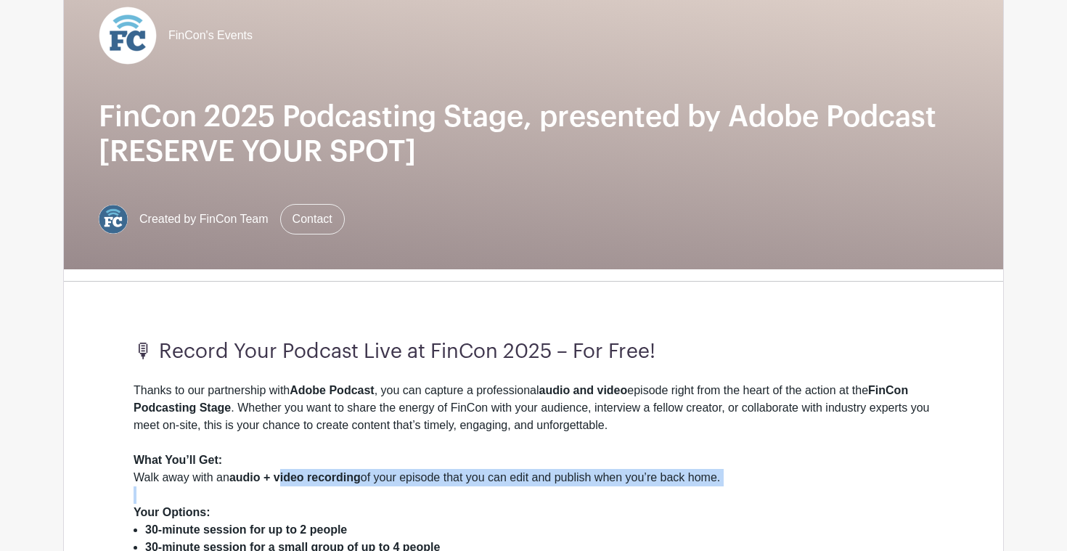
scroll to position [0, 0]
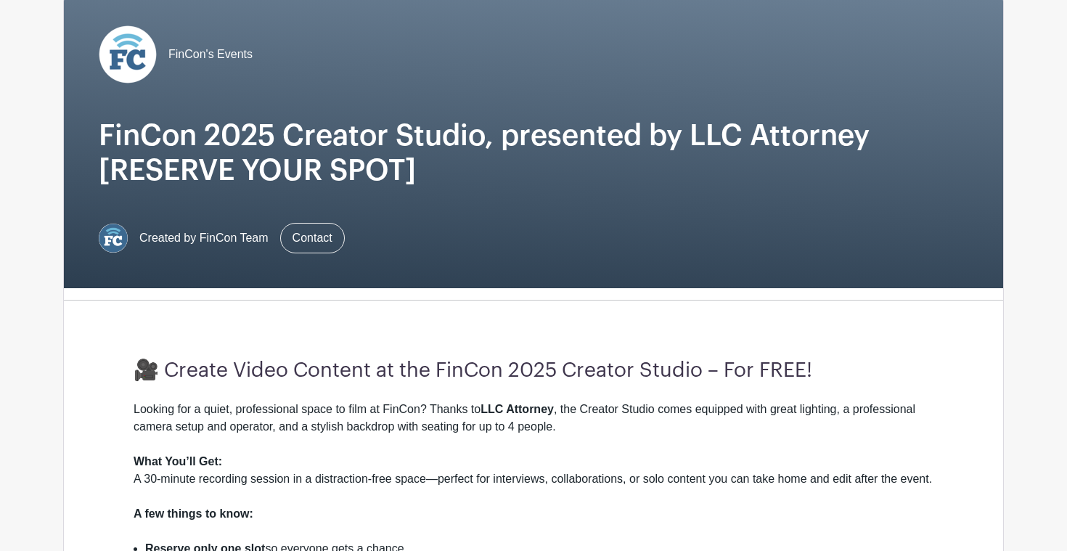
scroll to position [83, 0]
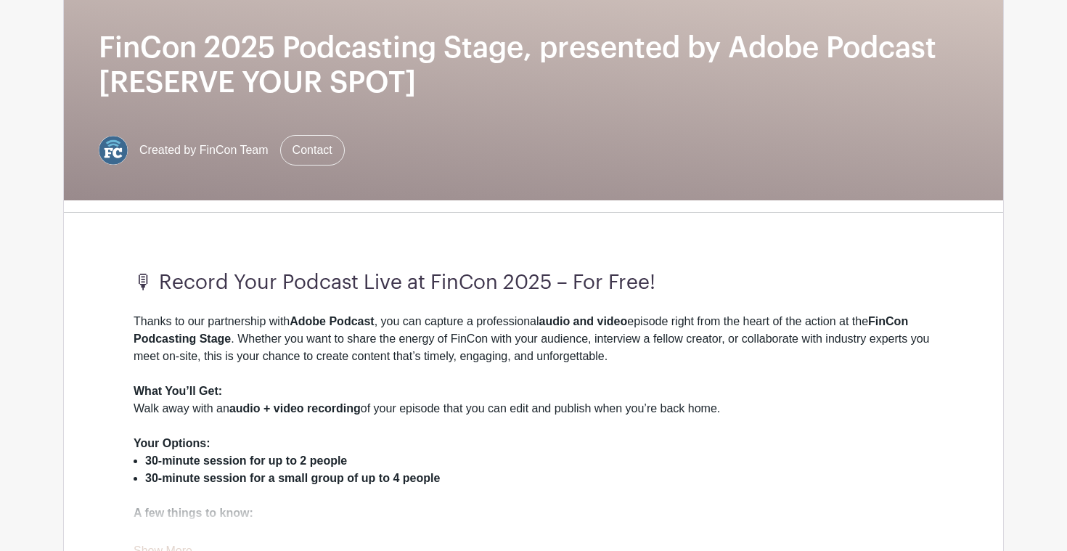
scroll to position [200, 0]
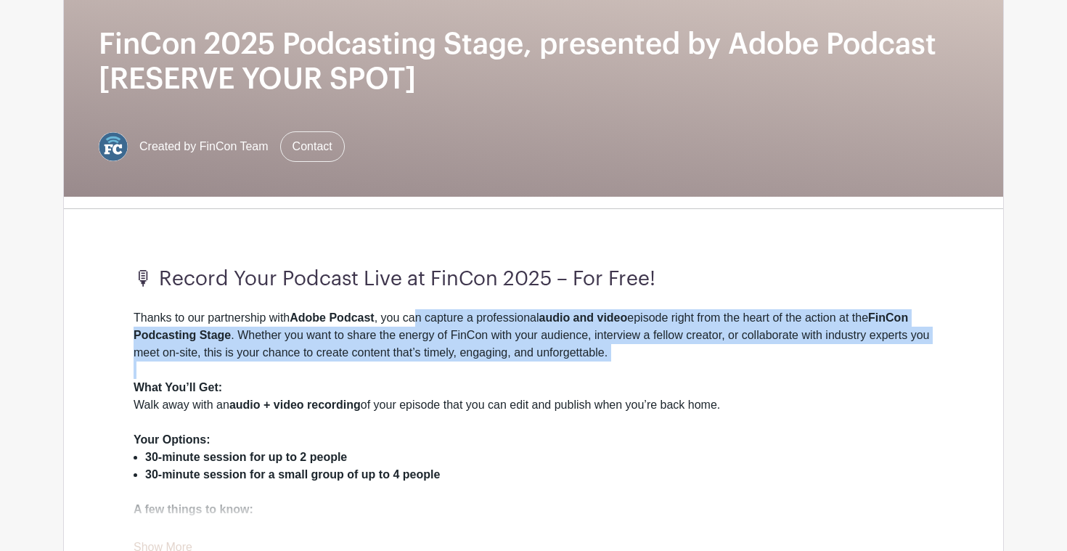
drag, startPoint x: 418, startPoint y: 321, endPoint x: 406, endPoint y: 380, distance: 59.9
click at [406, 380] on div "Thanks to our partnership with Adobe Podcast , you can capture a professional a…" at bounding box center [534, 457] width 800 height 296
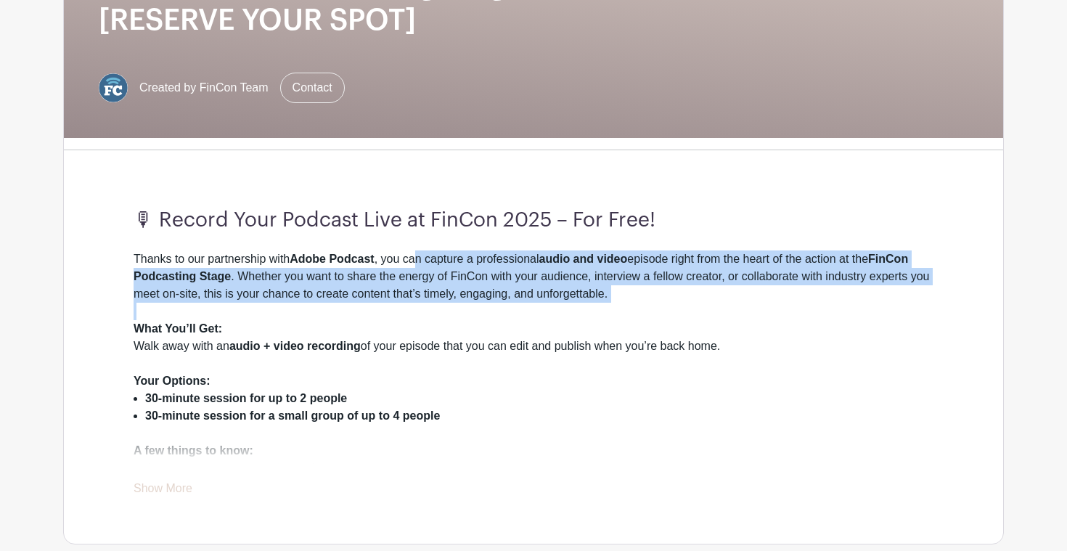
scroll to position [270, 0]
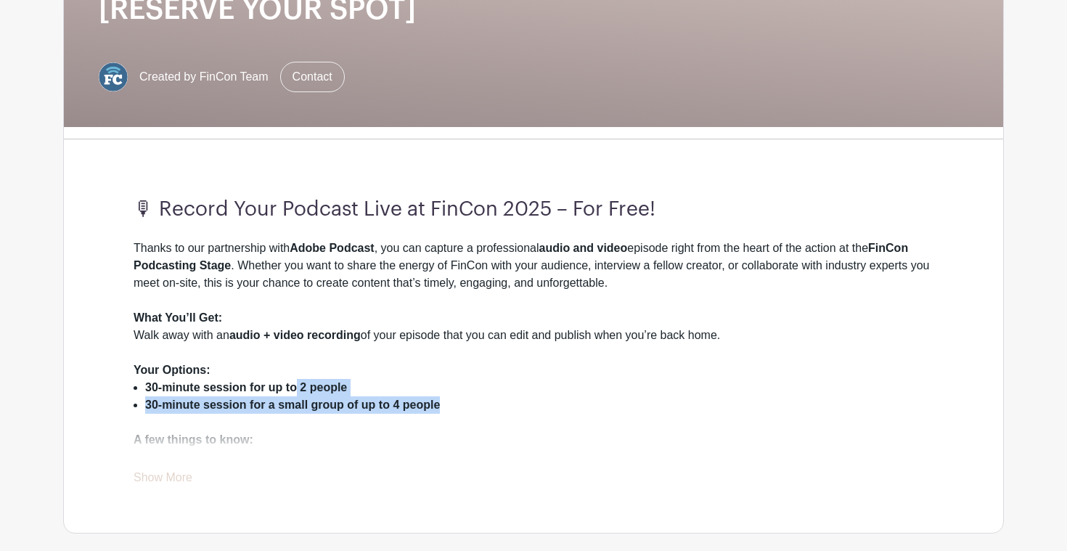
drag, startPoint x: 296, startPoint y: 392, endPoint x: 466, endPoint y: 409, distance: 170.7
click at [466, 409] on ul "30-minute session for up to 2 people 30-minute session for a small group of up …" at bounding box center [534, 405] width 800 height 52
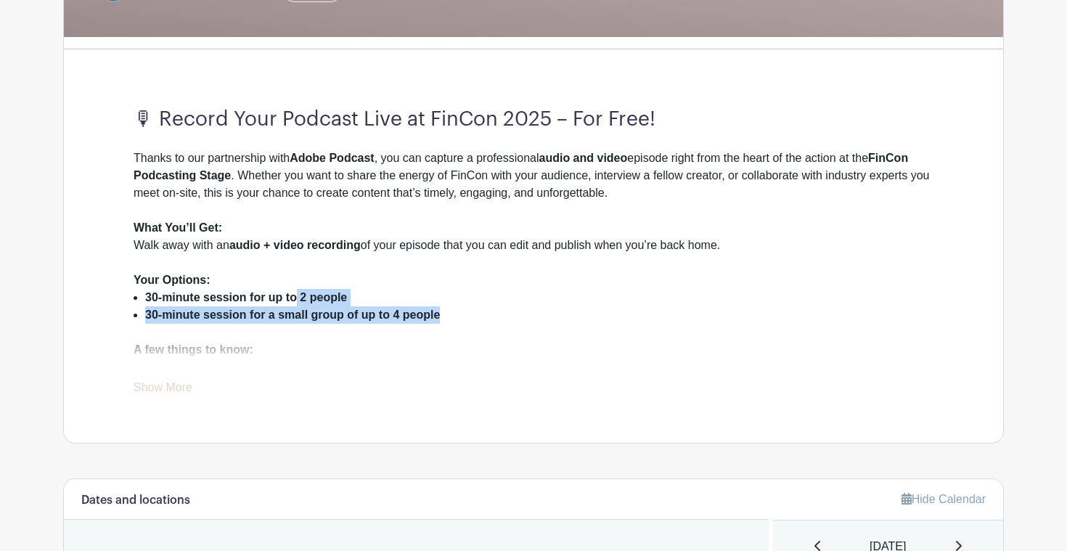
scroll to position [385, 0]
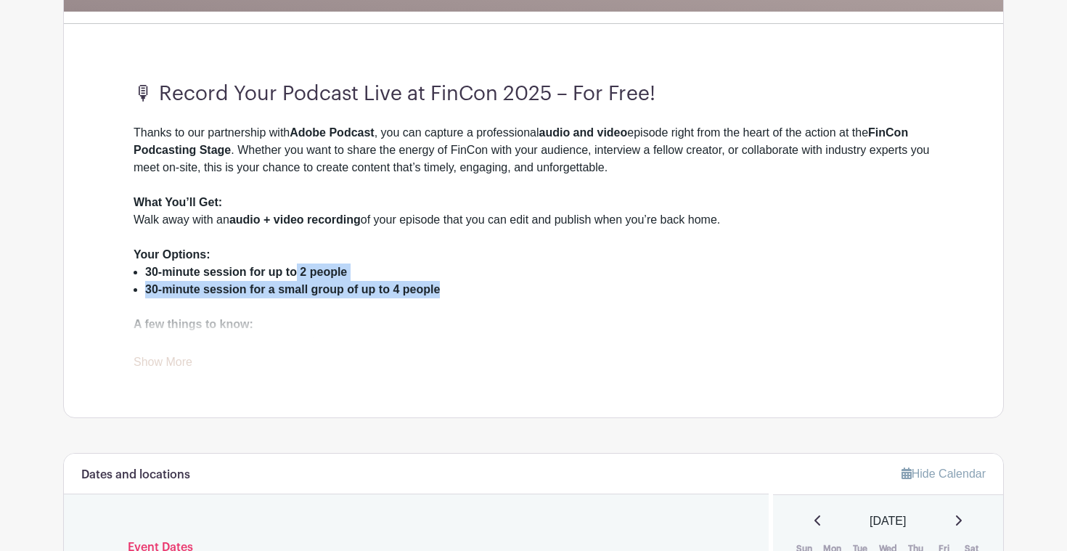
click at [184, 362] on link "Show More" at bounding box center [163, 365] width 59 height 18
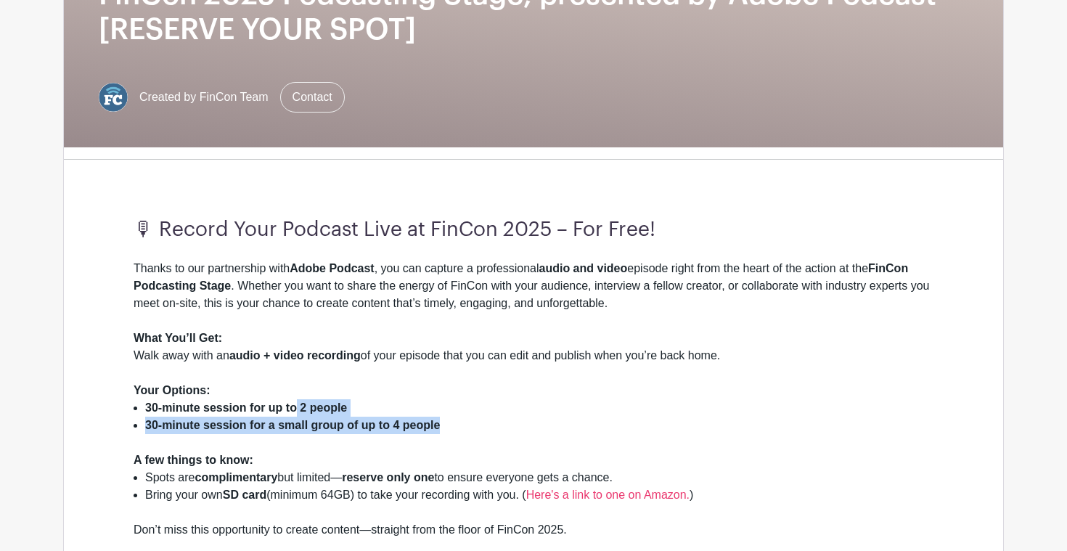
scroll to position [0, 0]
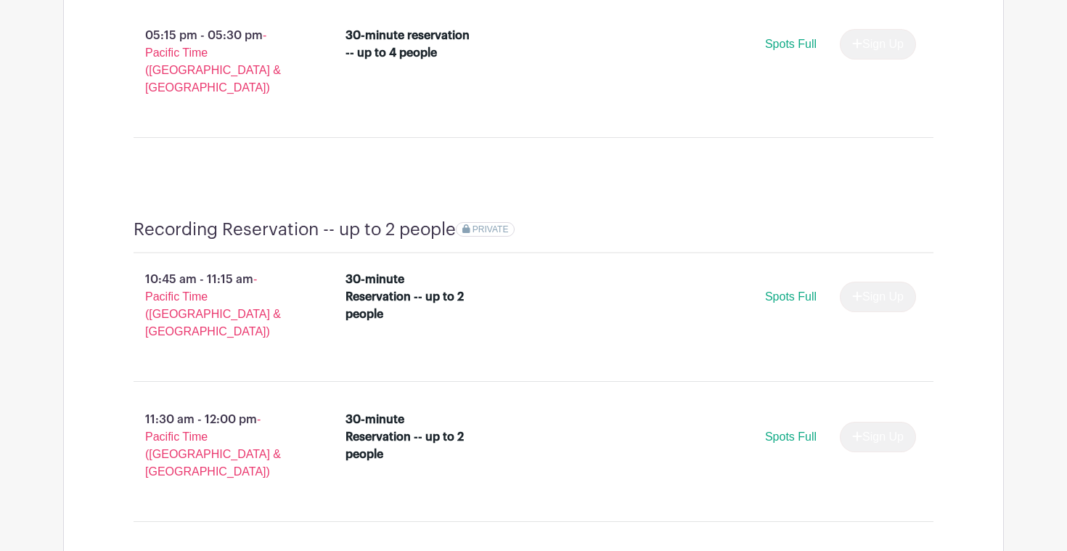
scroll to position [2212, 0]
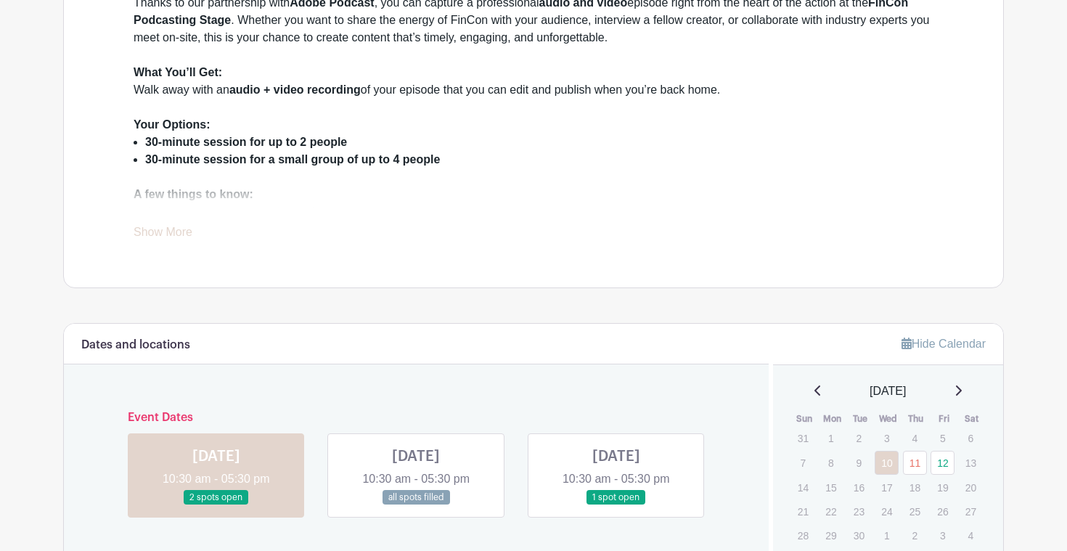
scroll to position [557, 0]
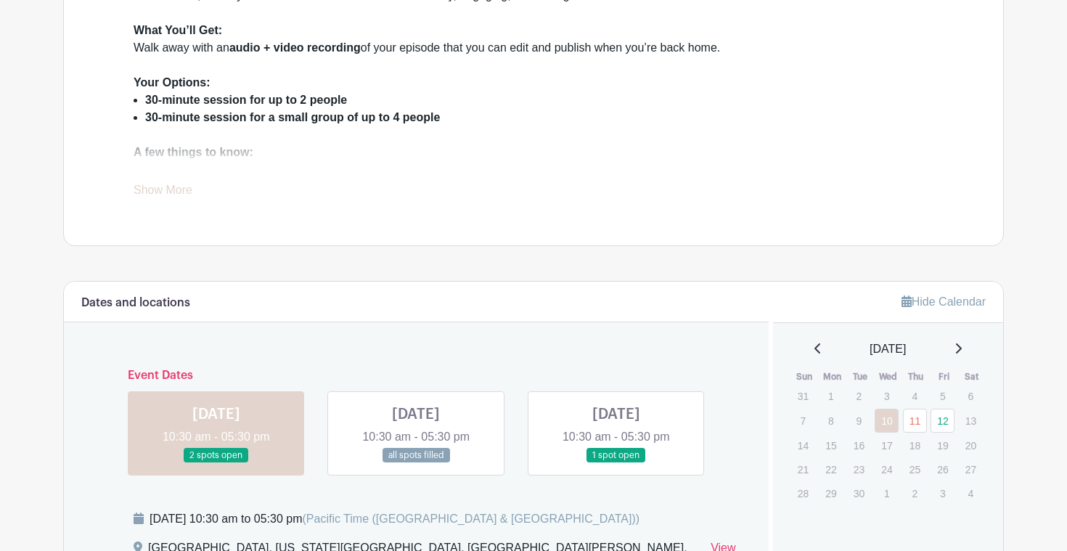
click at [163, 193] on link "Show More" at bounding box center [163, 193] width 59 height 18
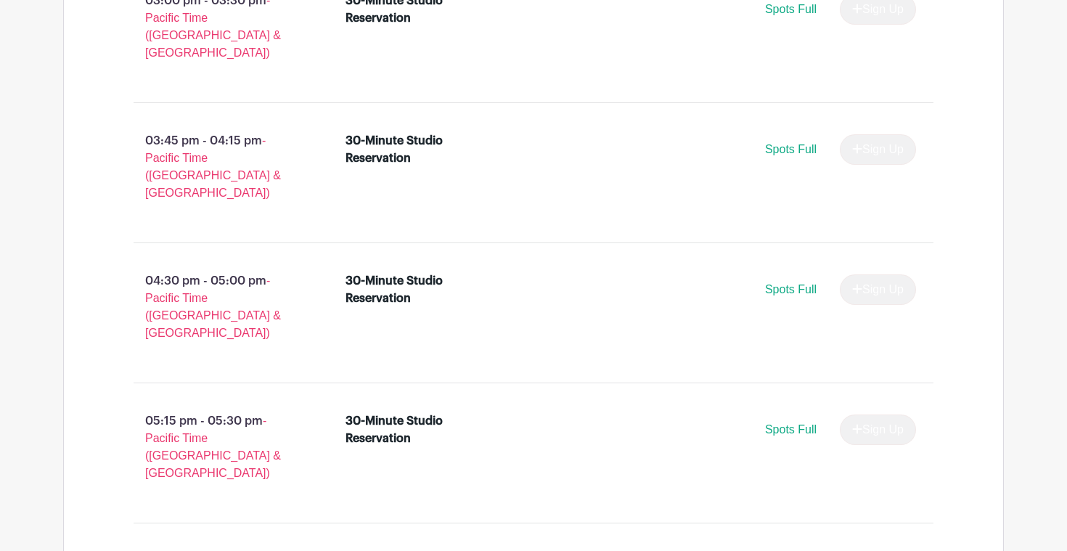
scroll to position [2099, 0]
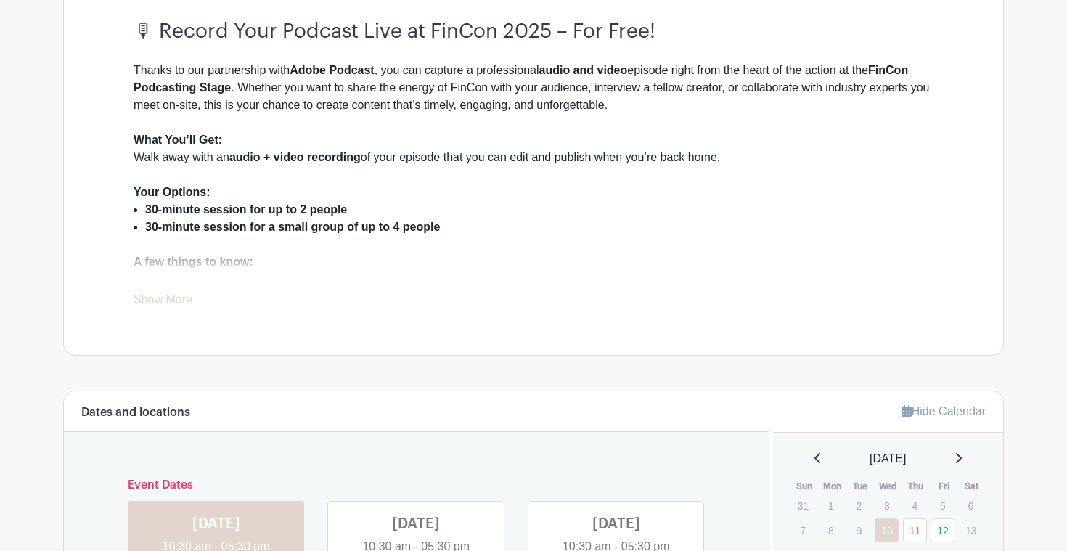
scroll to position [450, 0]
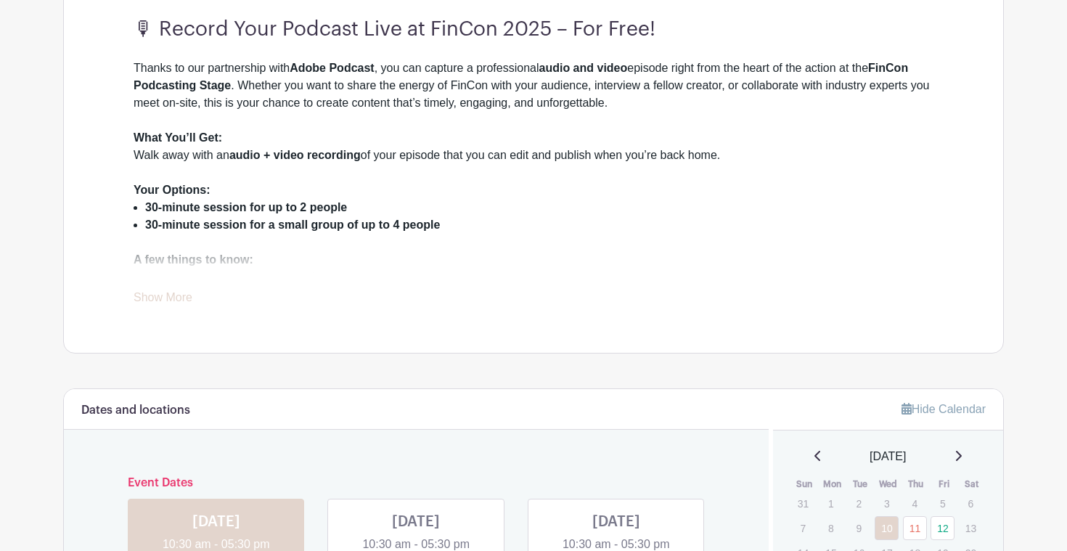
click at [173, 296] on link "Show More" at bounding box center [163, 300] width 59 height 18
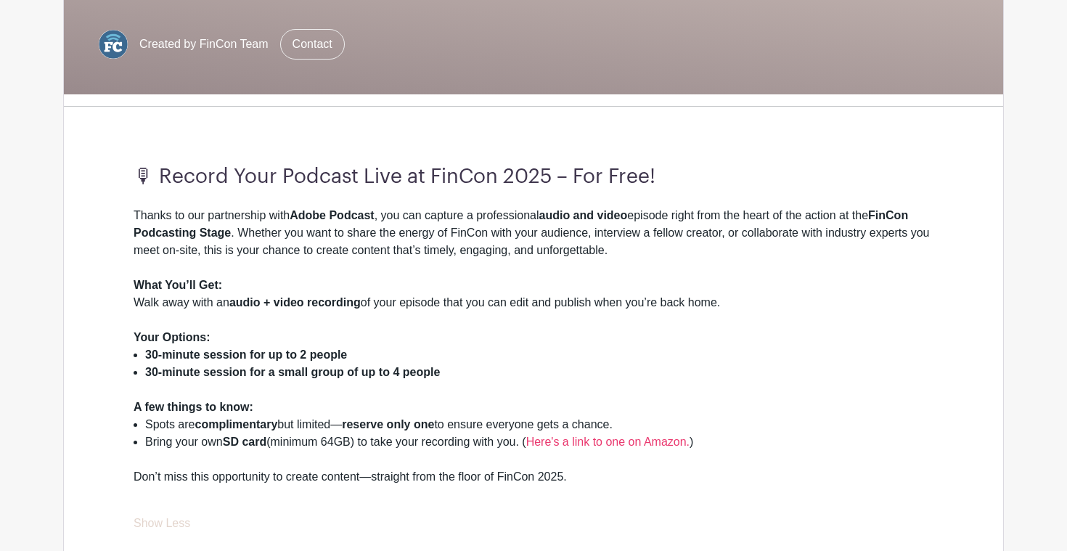
scroll to position [311, 0]
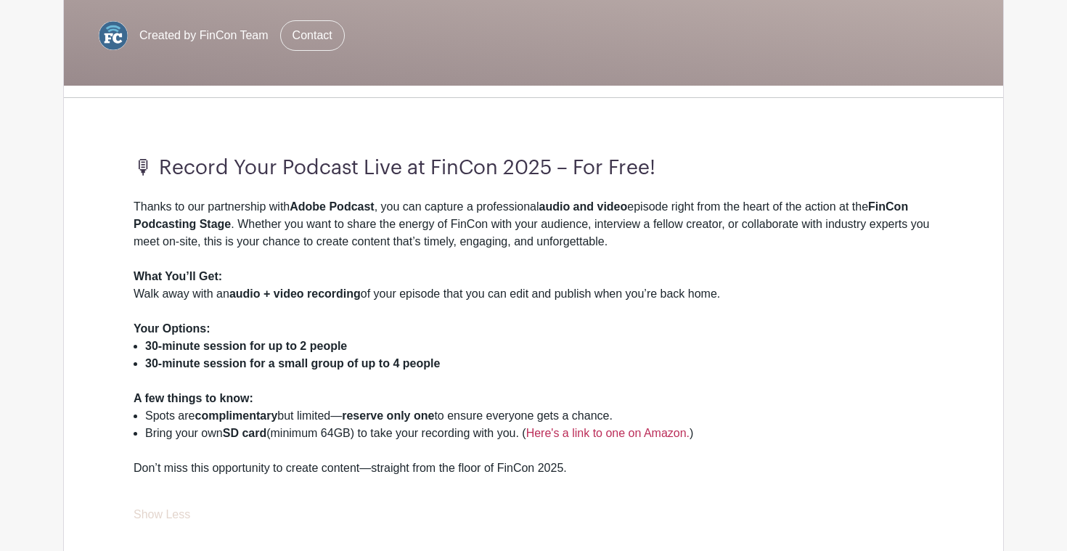
click at [588, 434] on link "Here's a link to one on Amazon." at bounding box center [607, 433] width 163 height 12
